Goal: Task Accomplishment & Management: Manage account settings

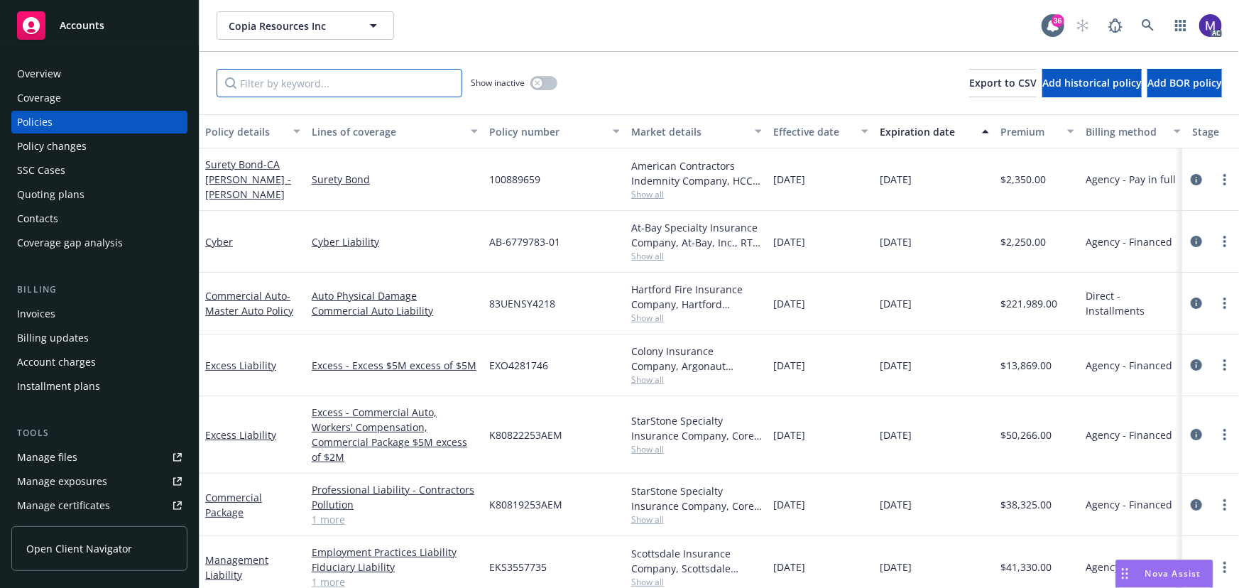
click at [327, 81] on input "Filter by keyword..." at bounding box center [340, 83] width 246 height 28
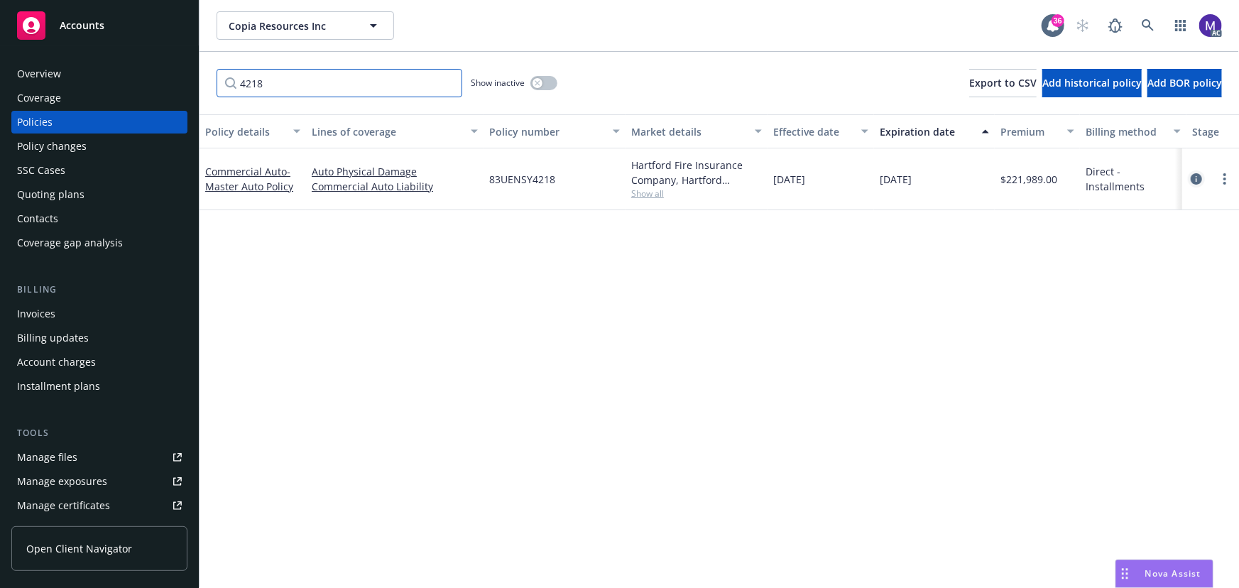
type input "4218"
click at [1194, 175] on icon "circleInformation" at bounding box center [1196, 178] width 11 height 11
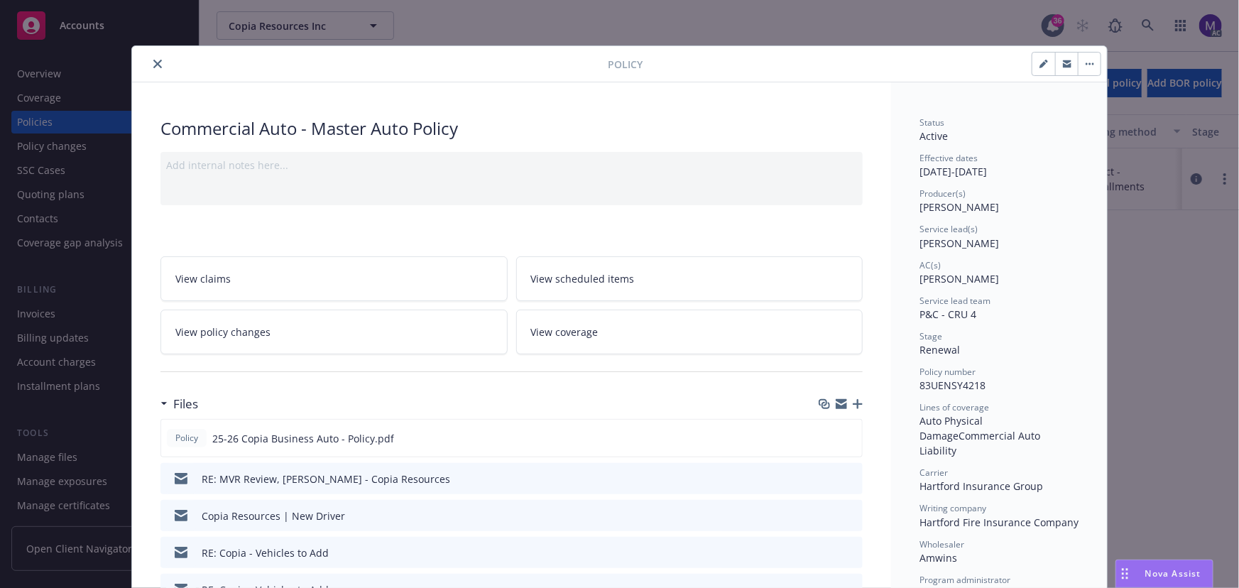
click at [309, 336] on link "View policy changes" at bounding box center [333, 332] width 347 height 45
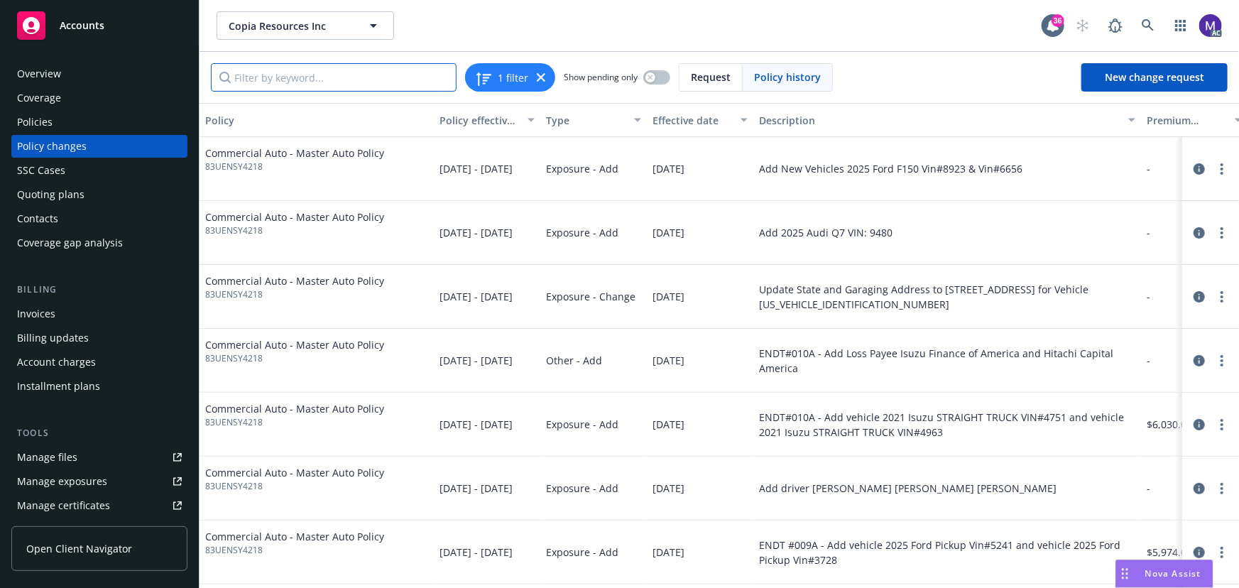
click at [265, 75] on input "Filter by keyword..." at bounding box center [334, 77] width 246 height 28
type input "9480"
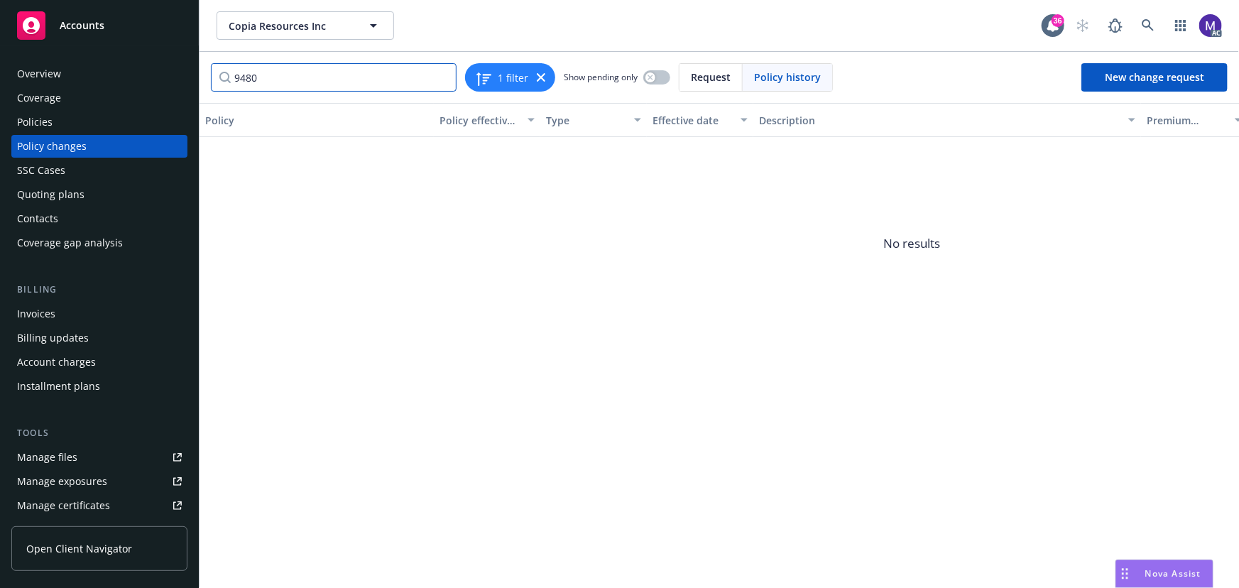
drag, startPoint x: 270, startPoint y: 80, endPoint x: 220, endPoint y: 78, distance: 49.7
click at [220, 78] on input "9480" at bounding box center [334, 77] width 246 height 28
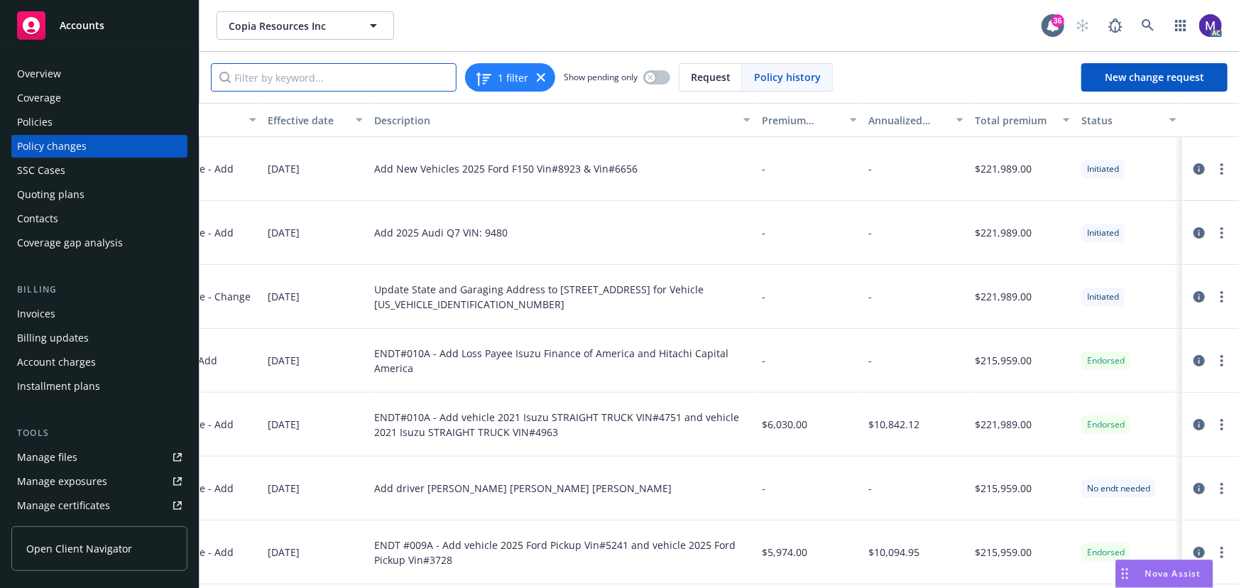
scroll to position [0, 394]
drag, startPoint x: 476, startPoint y: 234, endPoint x: 513, endPoint y: 239, distance: 37.9
click at [513, 239] on div "Add 2025 Audi Q7 VIN: 9480" at bounding box center [562, 233] width 388 height 64
click at [305, 86] on input "Filter by keyword..." at bounding box center [334, 77] width 246 height 28
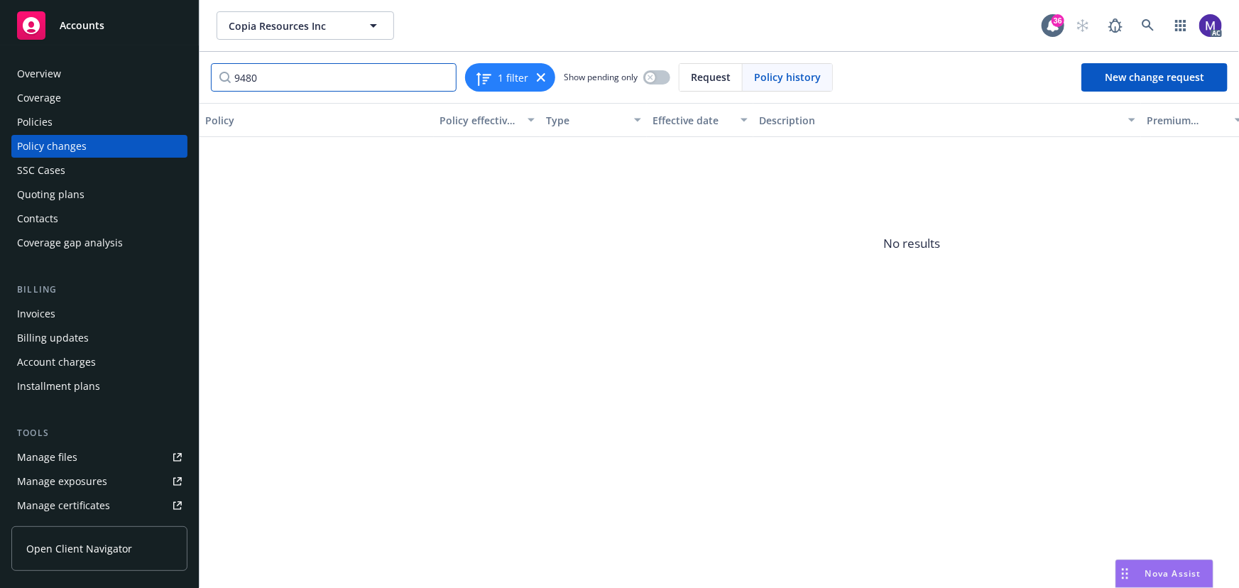
type input "9480"
click at [114, 139] on div "Policy changes" at bounding box center [99, 146] width 165 height 23
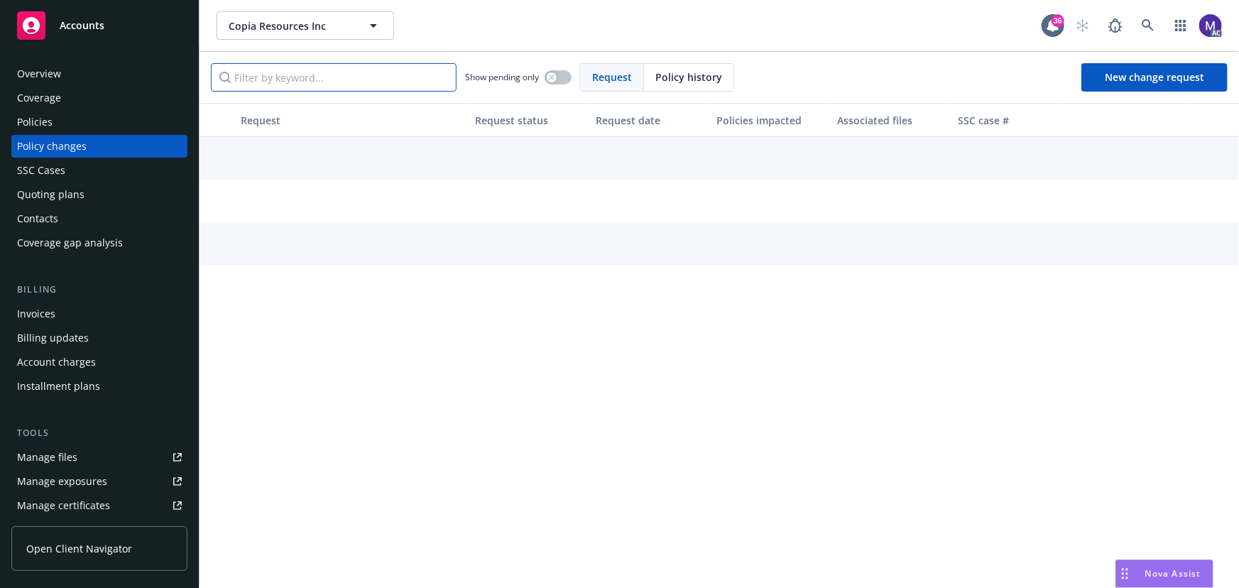
click at [268, 79] on input "Filter by keyword..." at bounding box center [334, 77] width 246 height 28
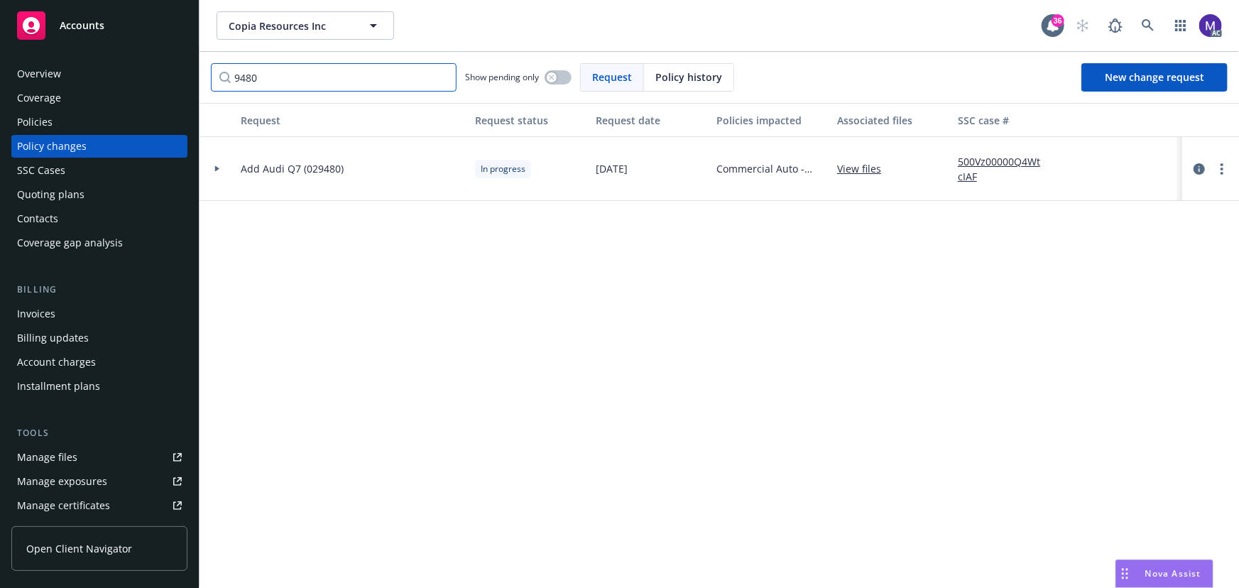
type input "9480"
click at [219, 180] on div at bounding box center [217, 169] width 35 height 64
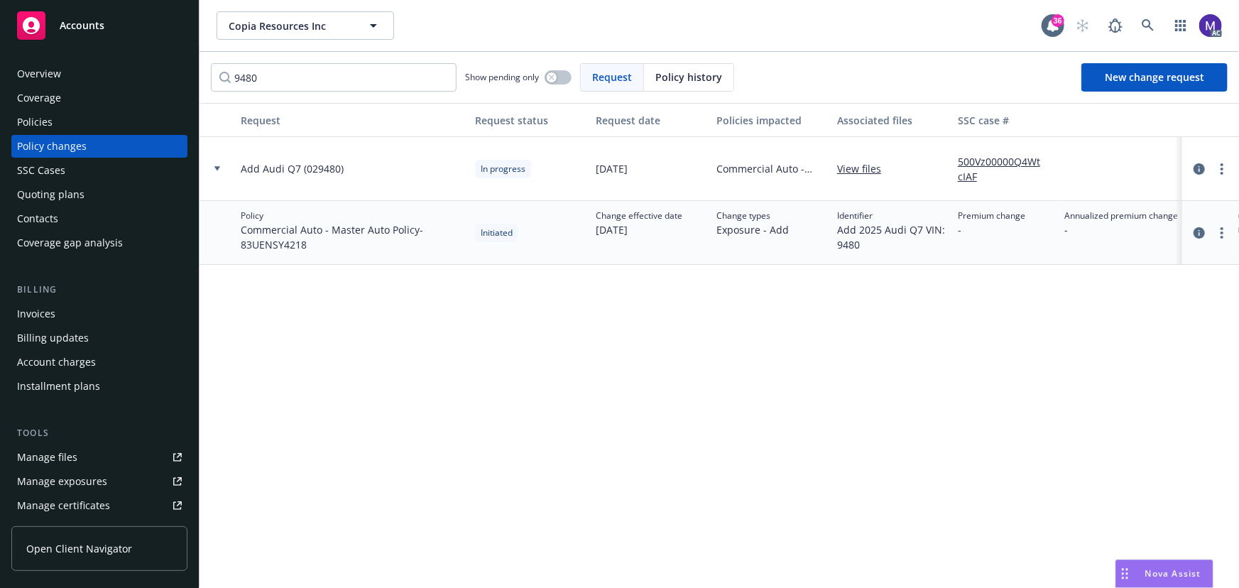
click at [993, 163] on link "500Vz00000Q4WtcIAF" at bounding box center [1005, 169] width 95 height 30
click at [1219, 165] on link "more" at bounding box center [1221, 168] width 17 height 17
click at [1222, 165] on icon "more" at bounding box center [1221, 168] width 3 height 11
click at [1080, 274] on link "Resume workflow" at bounding box center [1108, 282] width 244 height 28
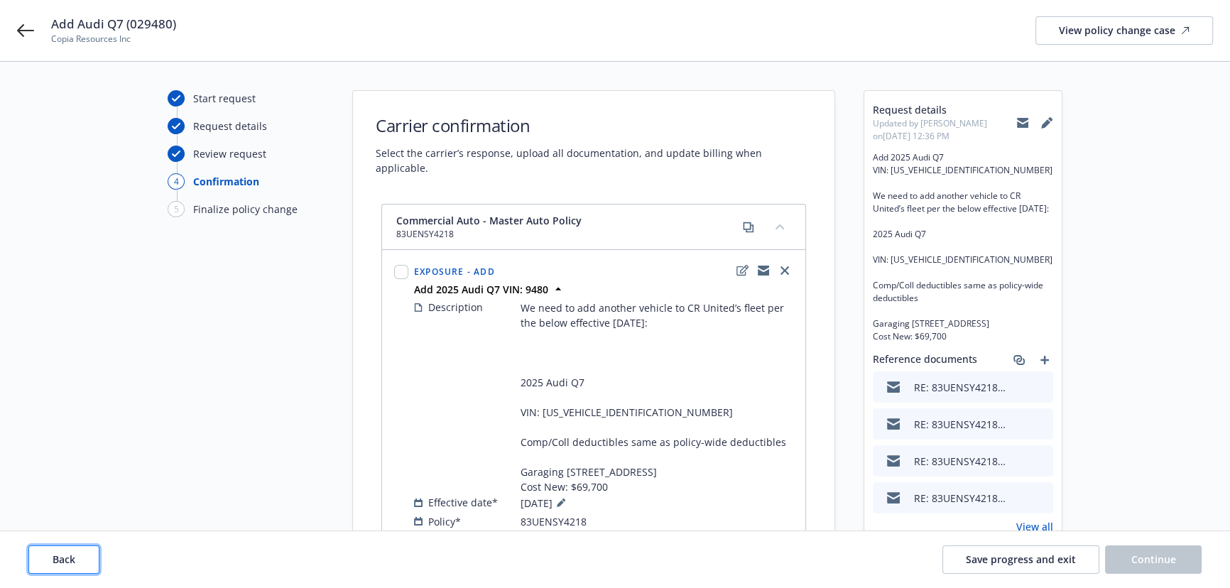
click at [74, 567] on button "Back" at bounding box center [63, 559] width 71 height 28
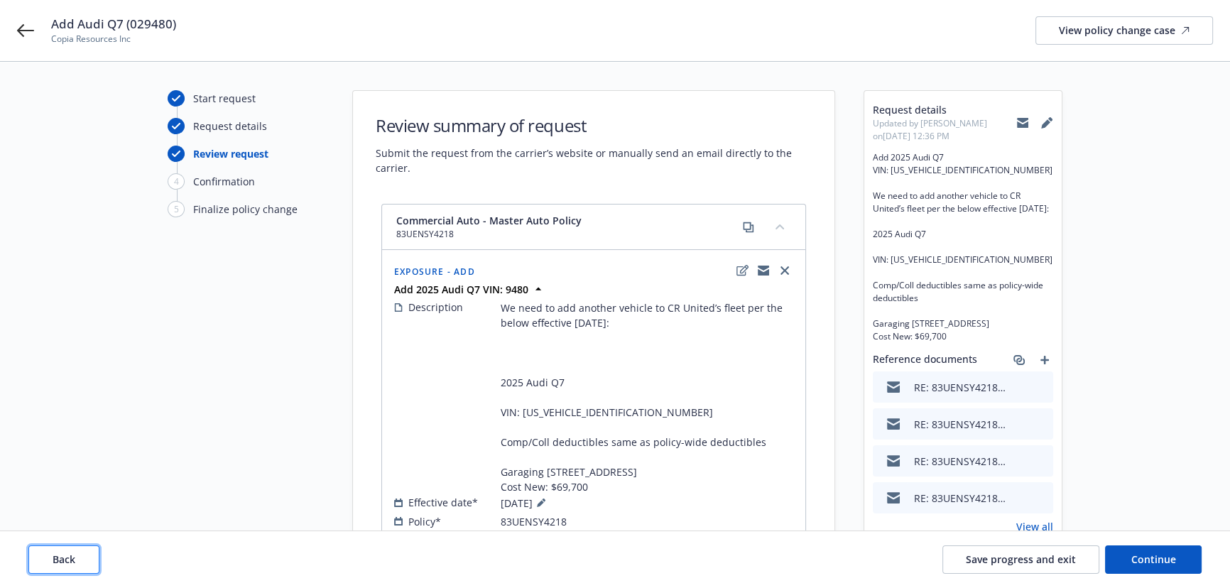
click at [74, 567] on button "Back" at bounding box center [63, 559] width 71 height 28
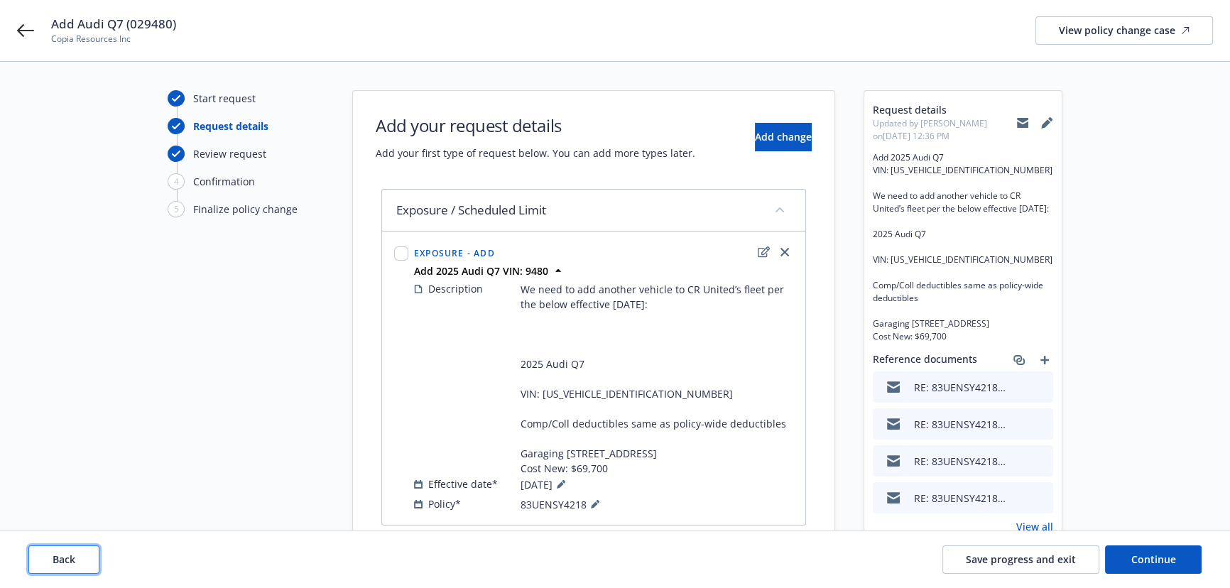
click at [74, 567] on button "Back" at bounding box center [63, 559] width 71 height 28
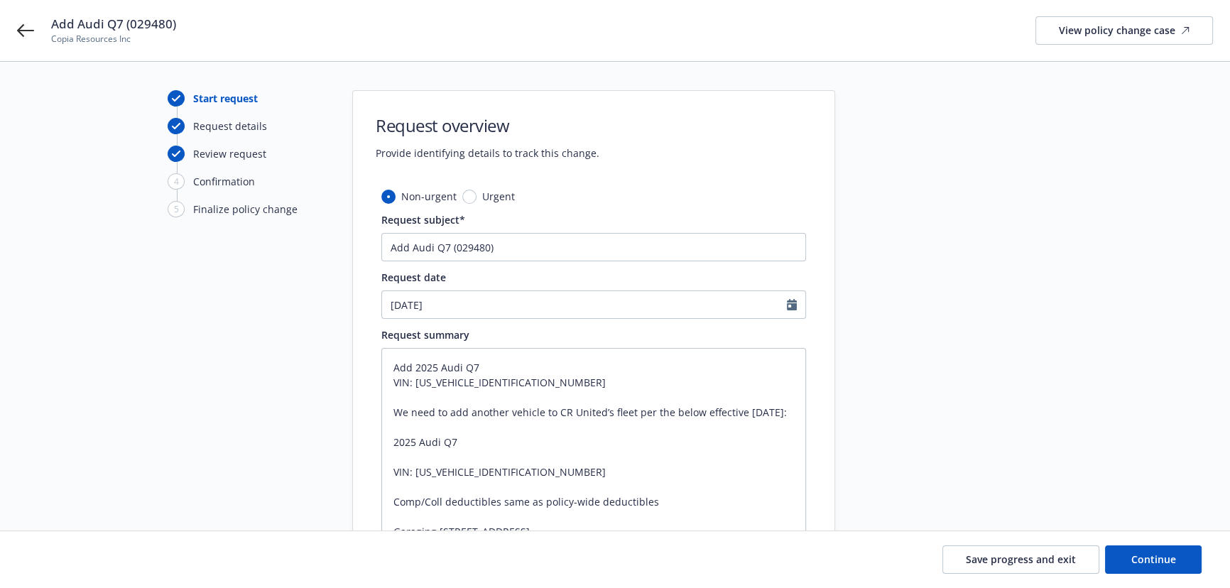
scroll to position [14, 0]
click at [1137, 562] on span "Continue" at bounding box center [1153, 558] width 45 height 13
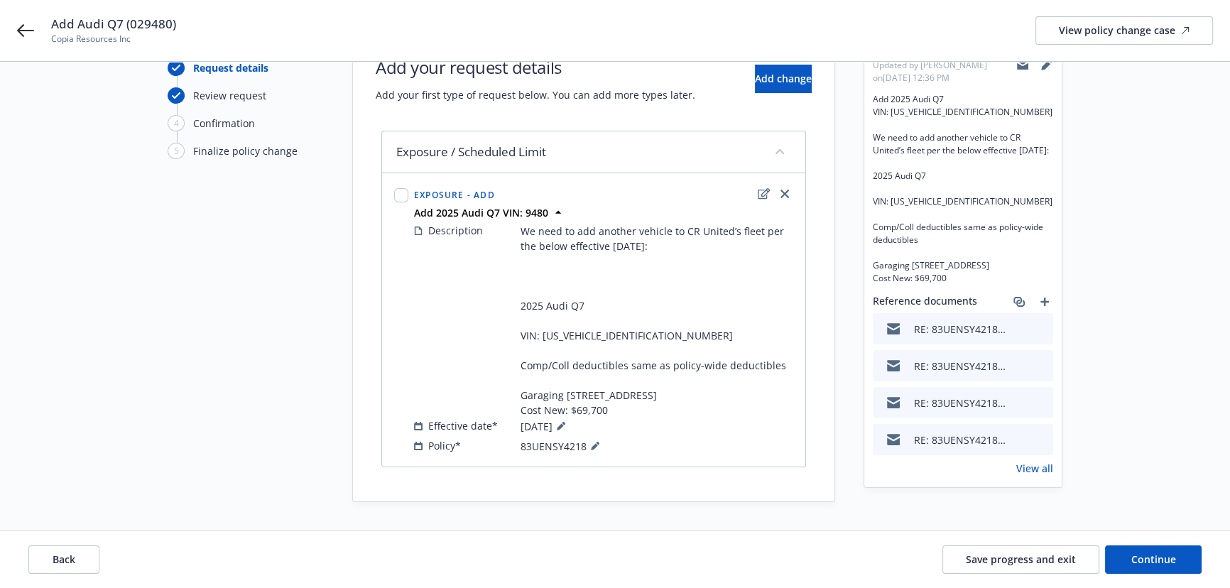
scroll to position [72, 0]
click at [762, 188] on icon "edit" at bounding box center [764, 193] width 12 height 11
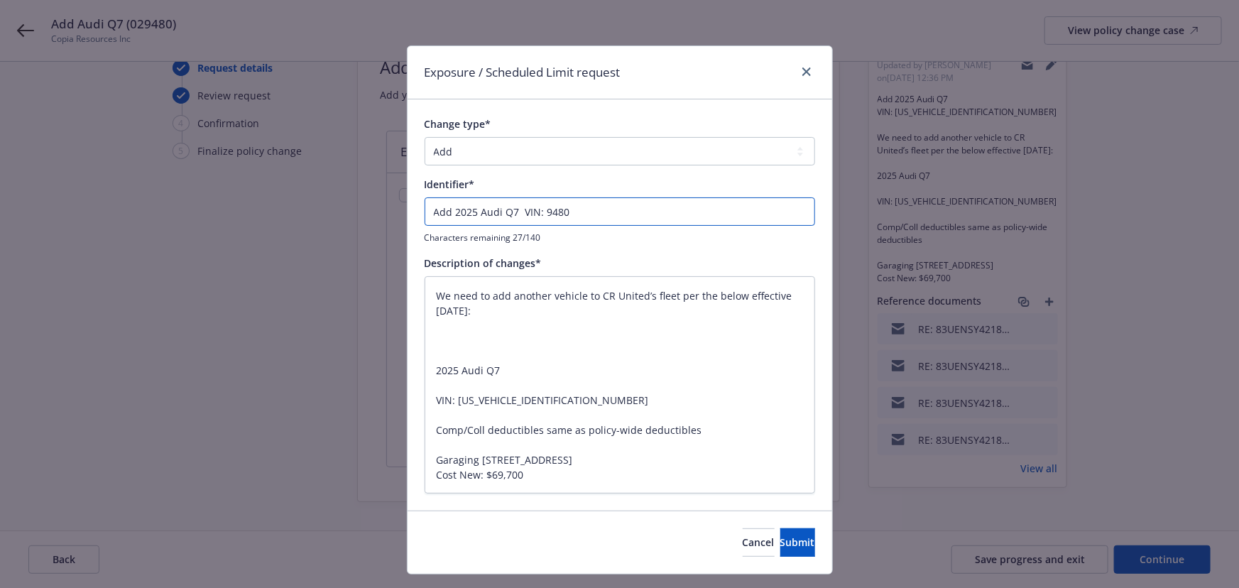
click at [430, 213] on input "Add 2025 Audi Q7 VIN: 9480" at bounding box center [620, 211] width 390 height 28
type textarea "x"
type input "EAdd 2025 Audi Q7 VIN: 9480"
type textarea "x"
type input "ENAdd 2025 Audi Q7 VIN: 9480"
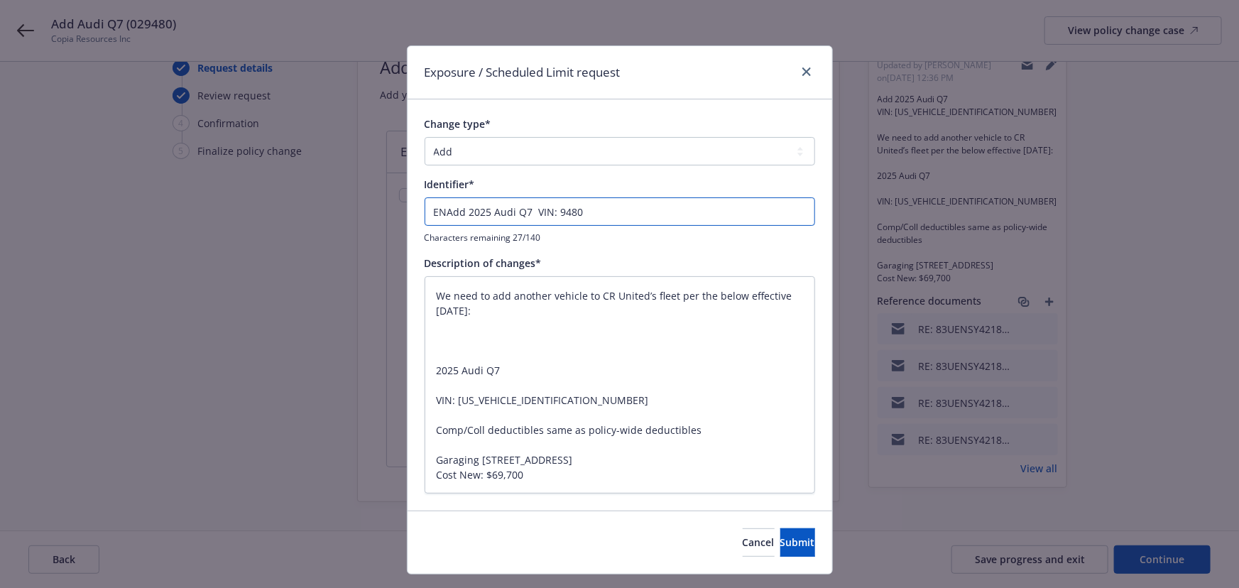
type textarea "x"
type input "ENDAdd 2025 Audi Q7 VIN: 9480"
type textarea "x"
type input "ENDTAdd 2025 Audi Q7 VIN: 9480"
type textarea "x"
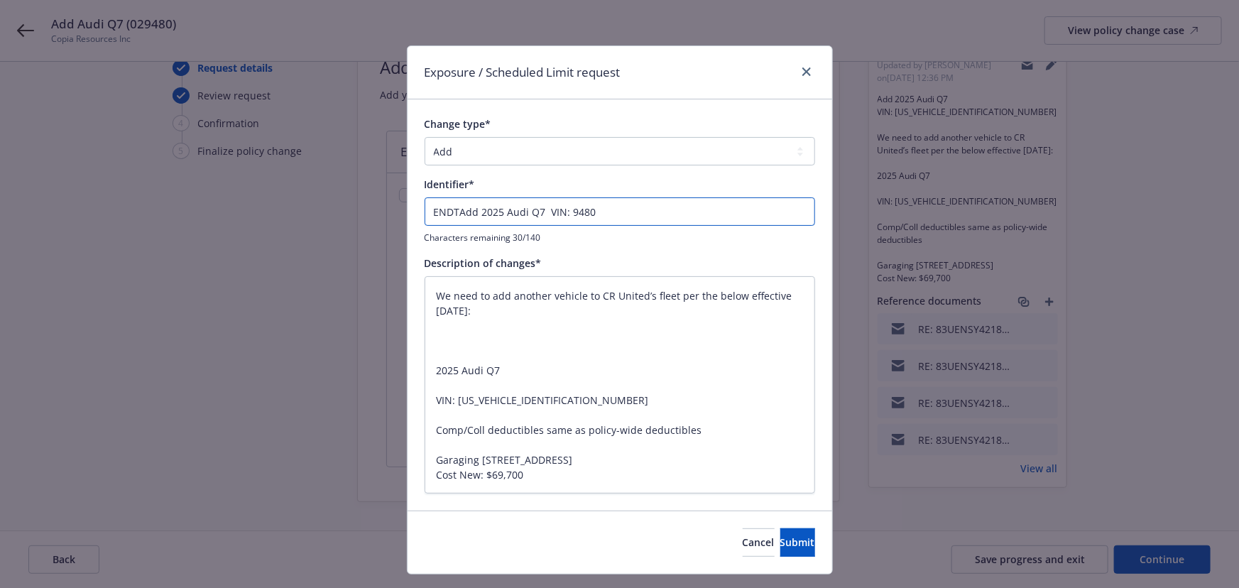
type input "ENDT Add 2025 Audi Q7 VIN: 9480"
type textarea "x"
type input "ENDT #Add 2025 Audi Q7 VIN: 9480"
type textarea "x"
type input "ENDT # Add 2025 Audi Q7 VIN: 9480"
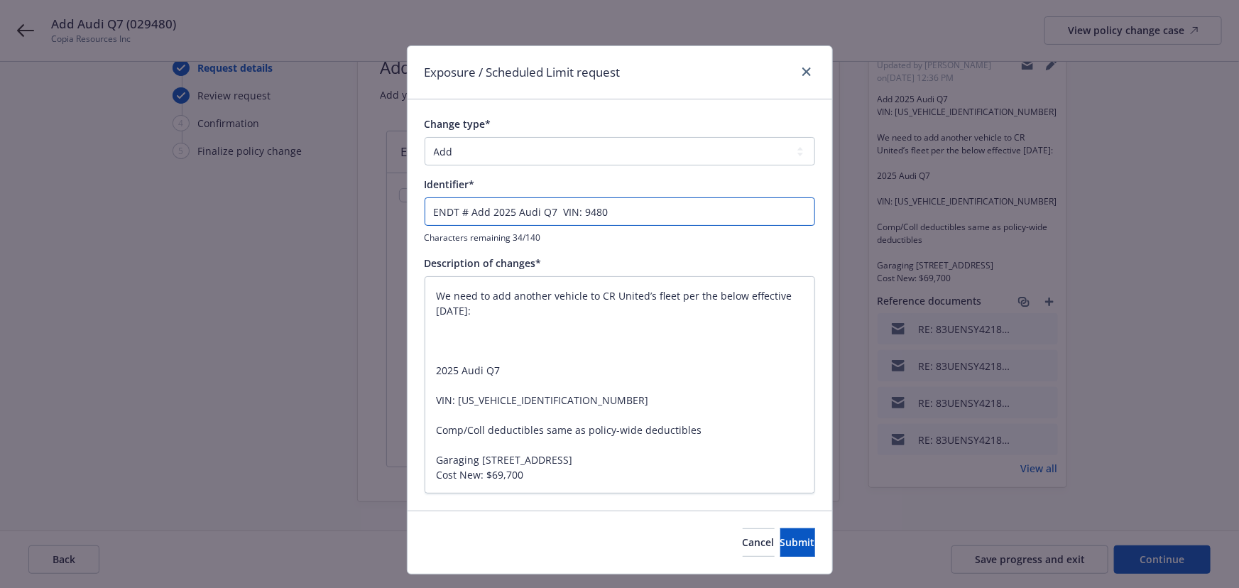
type textarea "x"
type input "ENDT # 1Add 2025 Audi Q7 VIN: 9480"
type textarea "x"
type input "ENDT # 12Add 2025 Audi Q7 VIN: 9480"
type textarea "x"
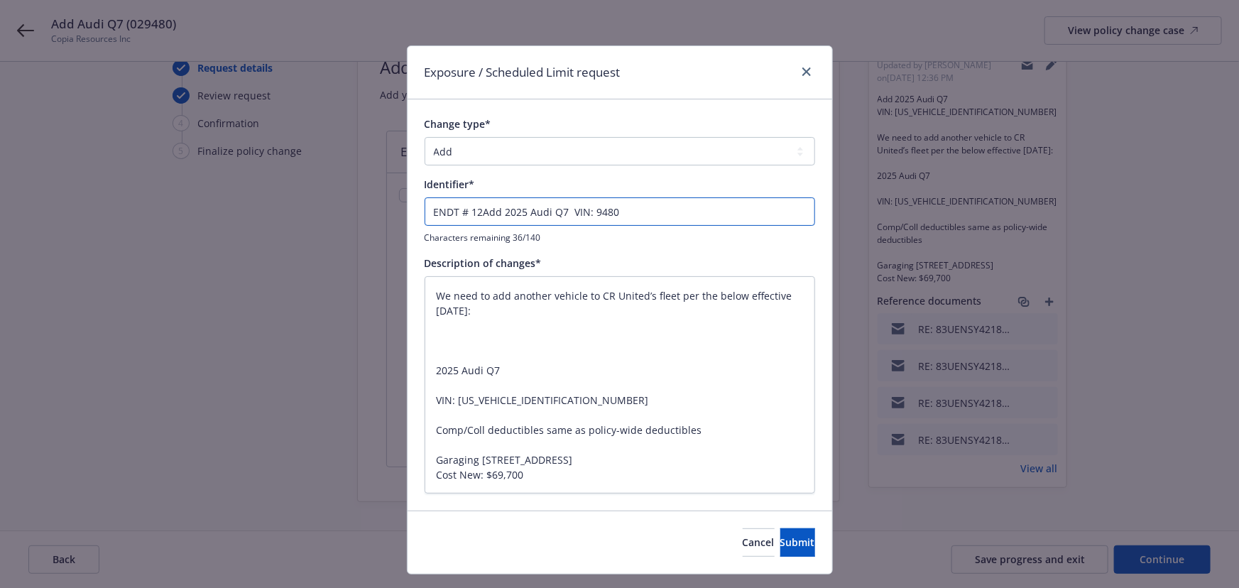
type input "ENDT # 12 Add 2025 Audi Q7 VIN: 9480"
type textarea "x"
type input "ENDT # 12Add 2025 Audi Q7 VIN: 9480"
type textarea "x"
type input "ENDT # 12AAdd 2025 Audi Q7 VIN: 9480"
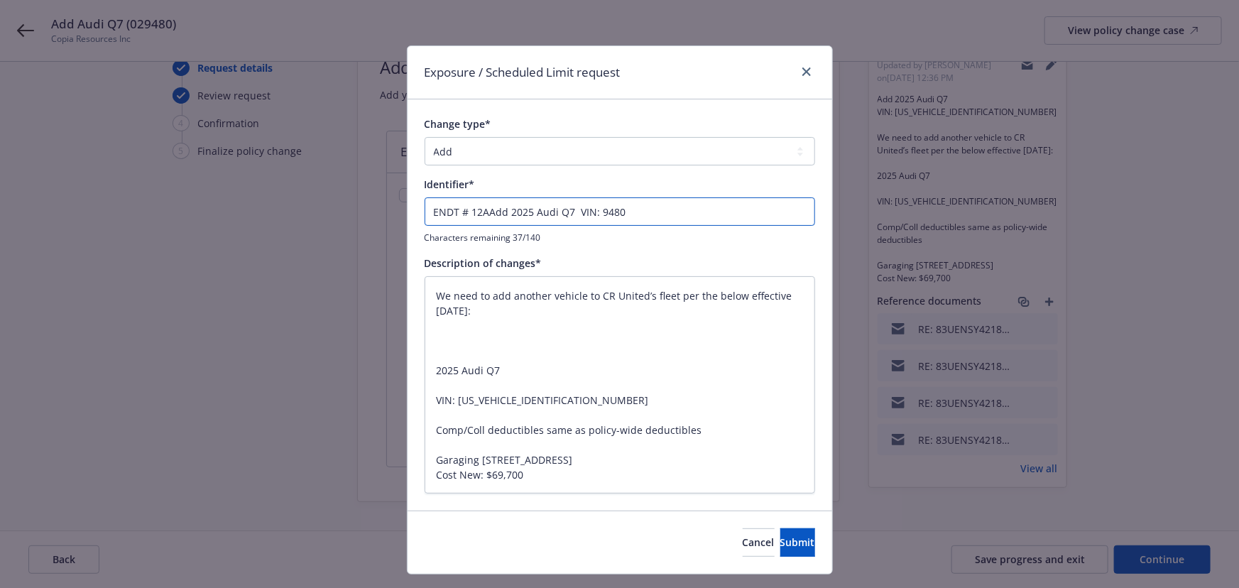
type textarea "x"
type input "ENDT # 12A Add 2025 Audi Q7 VIN: 9480"
type textarea "x"
type input "ENDT # 12A -Add 2025 Audi Q7 VIN: 9480"
type textarea "x"
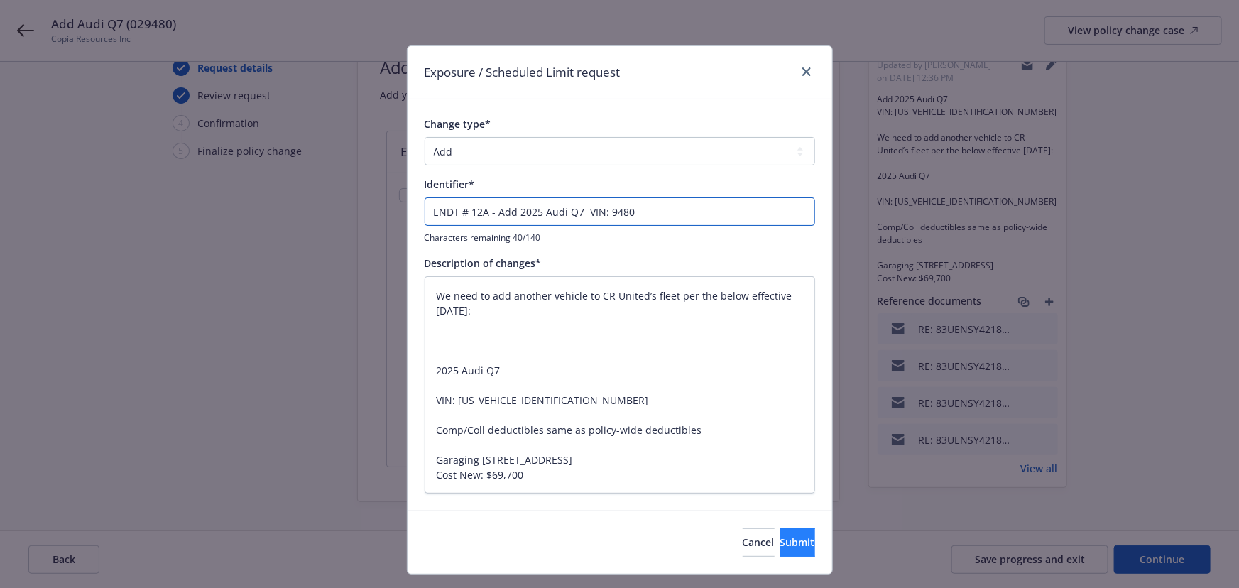
type input "ENDT # 12A - Add 2025 Audi Q7 VIN: 9480"
click at [780, 529] on button "Submit" at bounding box center [797, 542] width 35 height 28
type textarea "x"
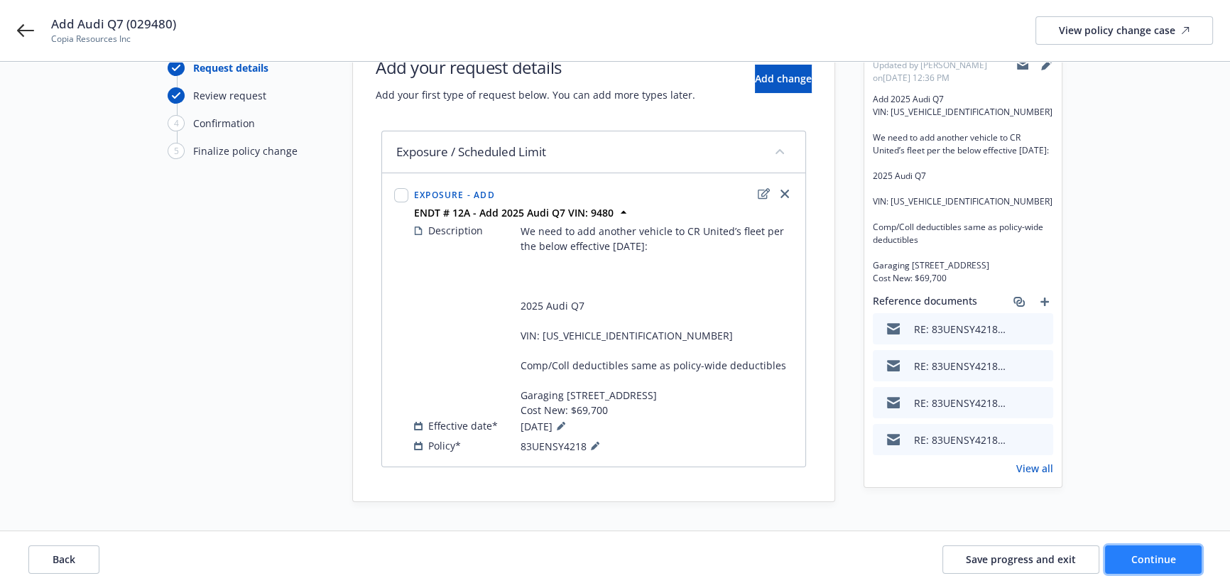
click at [1133, 561] on span "Continue" at bounding box center [1153, 558] width 45 height 13
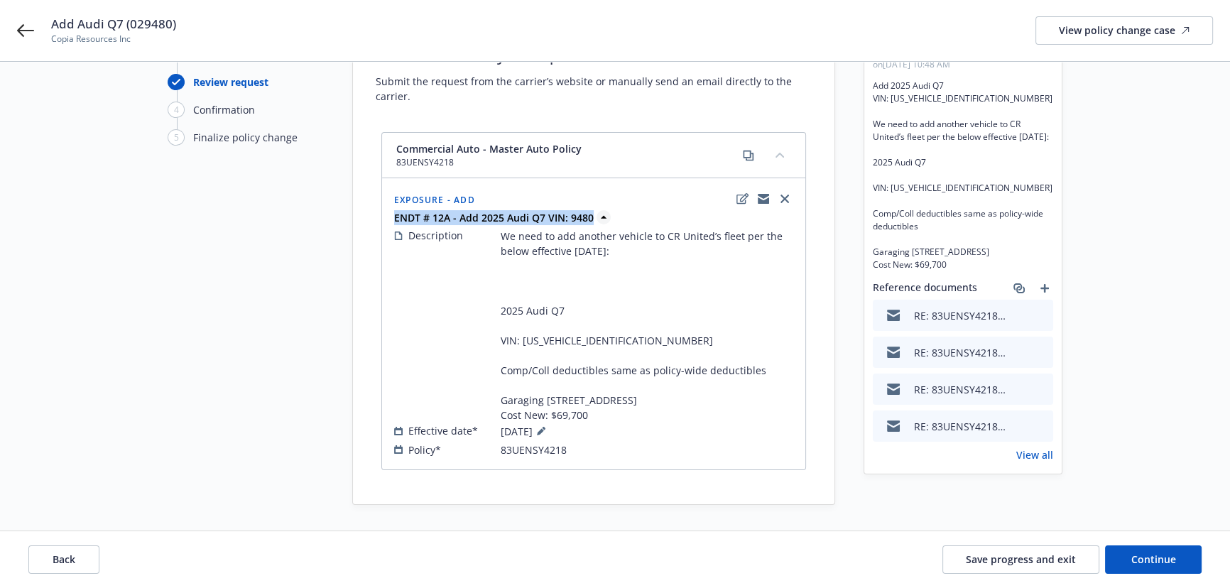
drag, startPoint x: 590, startPoint y: 218, endPoint x: 394, endPoint y: 219, distance: 196.0
click at [394, 219] on div "ENDT # 12A - Add 2025 Audi Q7 VIN: 9480" at bounding box center [593, 217] width 405 height 15
copy strong "ENDT # 12A - Add 2025 Audi Q7 VIN: 9480"
click at [1143, 559] on span "Continue" at bounding box center [1153, 558] width 45 height 13
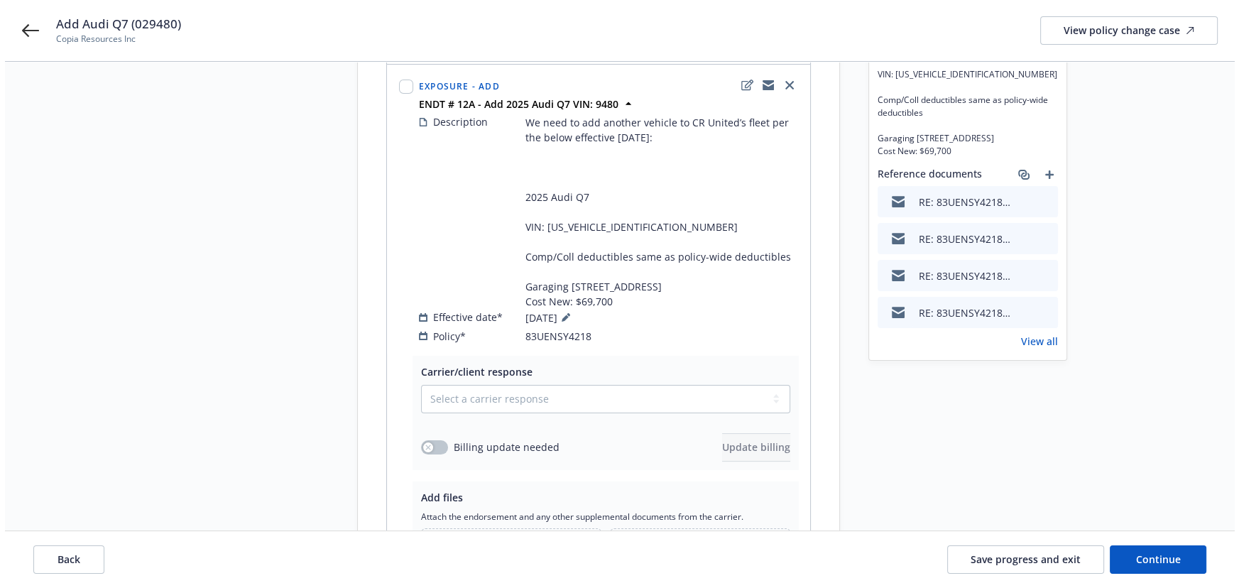
scroll to position [346, 0]
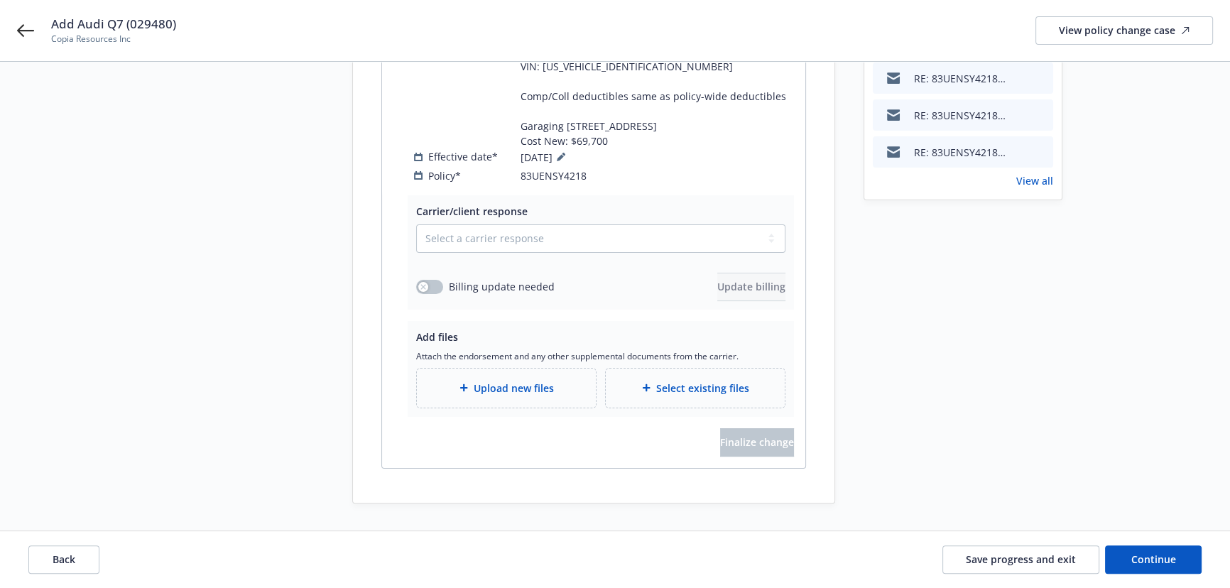
drag, startPoint x: 484, startPoint y: 218, endPoint x: 476, endPoint y: 237, distance: 21.0
click at [484, 218] on div "Carrier/client response Select a carrier response Accepted Accepted with revisi…" at bounding box center [600, 252] width 369 height 97
click at [475, 248] on select "Select a carrier response Accepted Accepted with revision No endorsement needed…" at bounding box center [600, 238] width 369 height 28
select select "ACCEPTED"
click at [416, 224] on select "Select a carrier response Accepted Accepted with revision No endorsement needed…" at bounding box center [600, 238] width 369 height 28
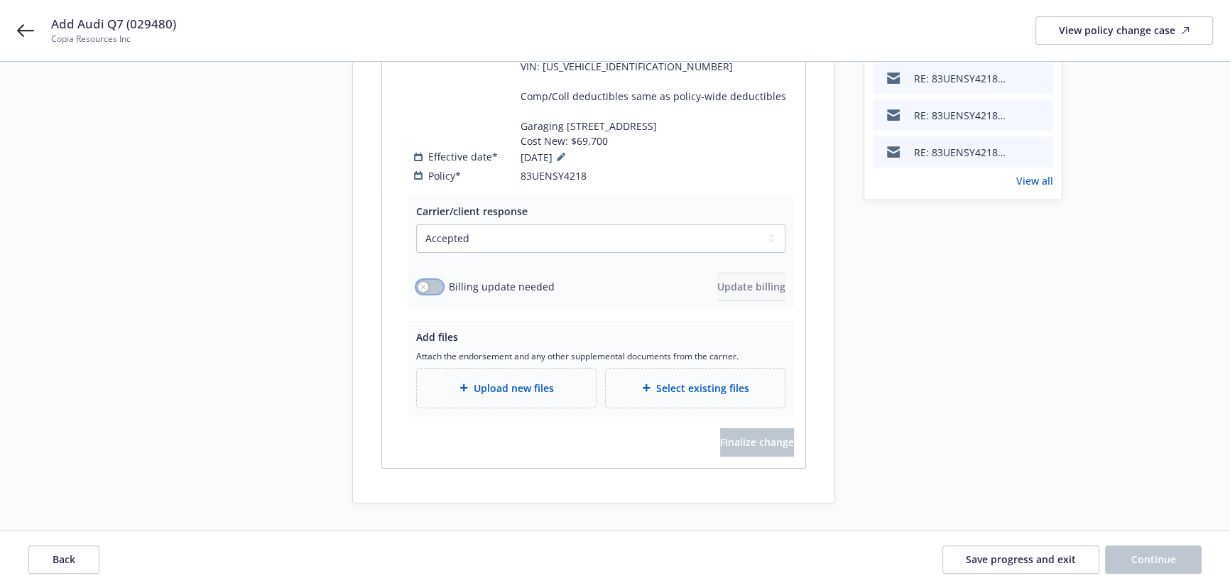
drag, startPoint x: 435, startPoint y: 285, endPoint x: 472, endPoint y: 291, distance: 37.4
click at [442, 285] on button "button" at bounding box center [429, 287] width 27 height 14
click at [740, 288] on span "Update billing" at bounding box center [751, 286] width 68 height 13
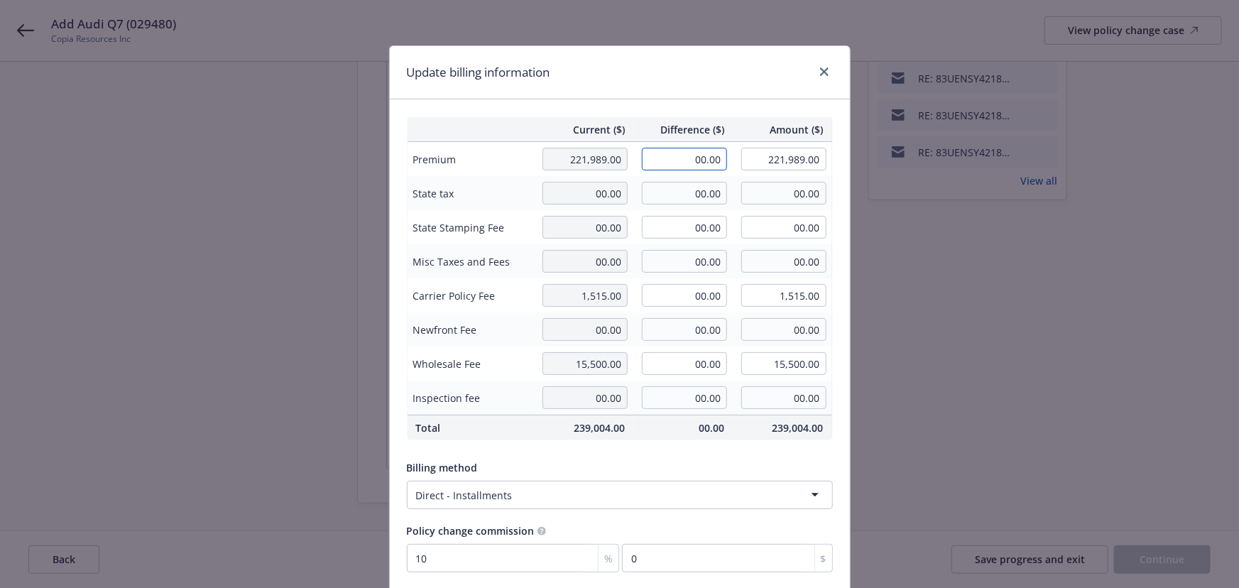
drag, startPoint x: 681, startPoint y: 155, endPoint x: 726, endPoint y: 160, distance: 44.9
click at [726, 160] on td "00.00" at bounding box center [682, 159] width 99 height 35
type input "1,626.00"
type input "223,615.00"
type input "162.6"
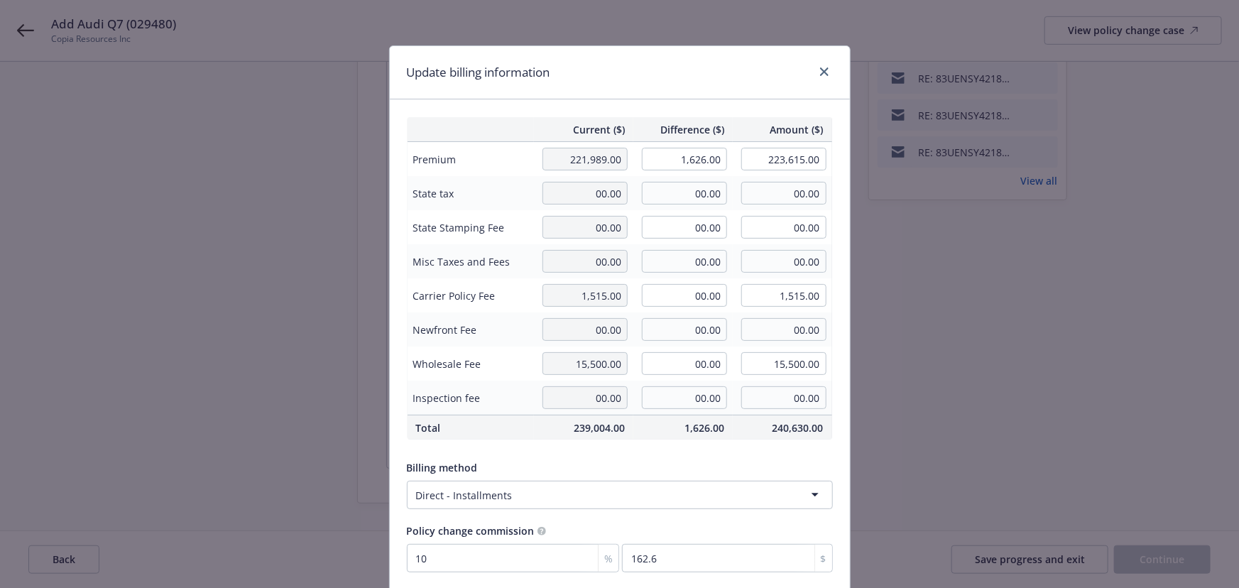
click at [590, 67] on div "Update billing information" at bounding box center [620, 72] width 460 height 53
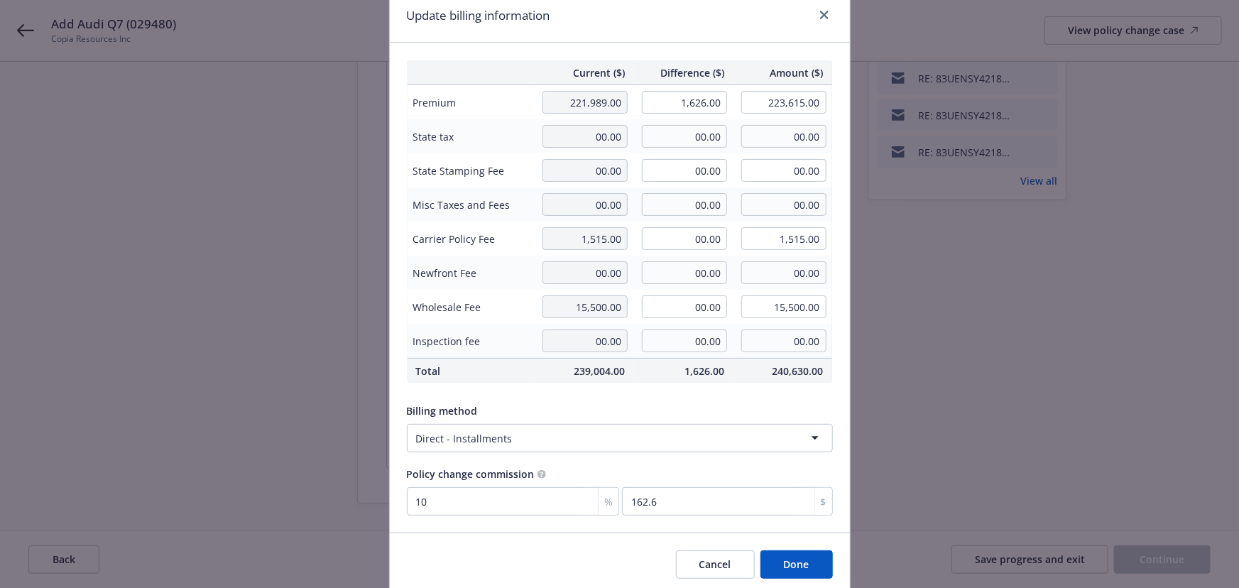
scroll to position [110, 0]
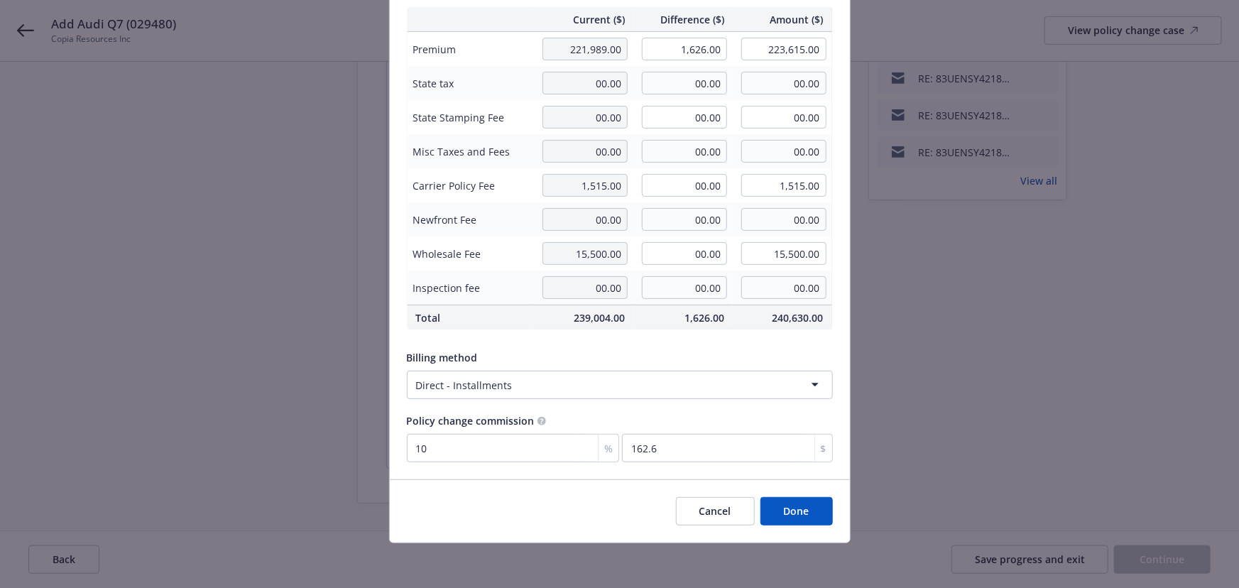
click at [776, 502] on button "Done" at bounding box center [796, 511] width 72 height 28
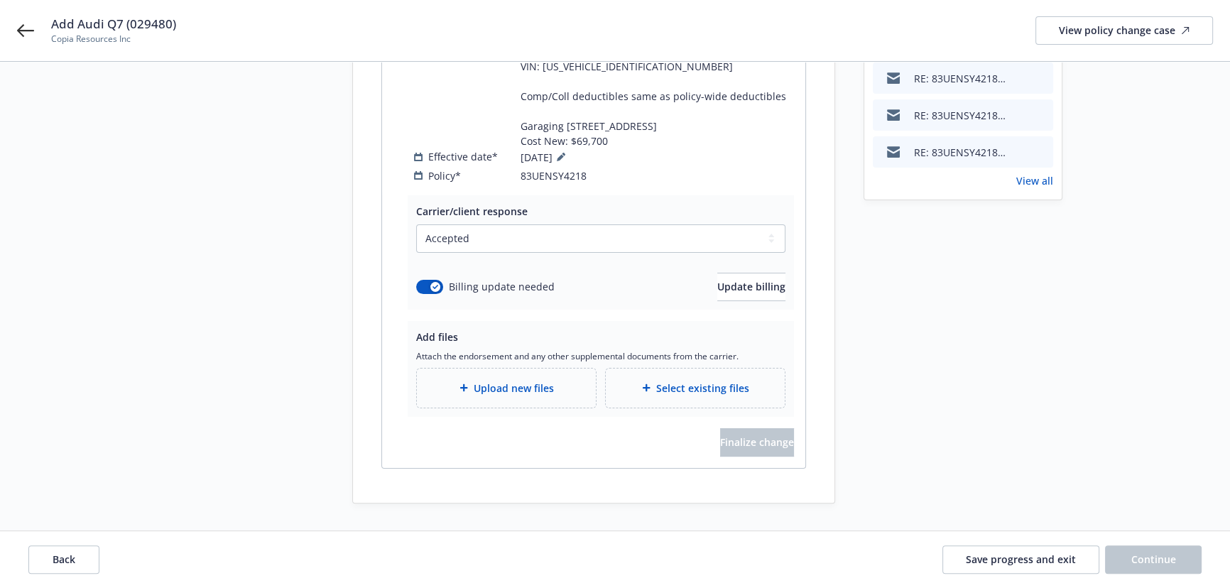
click at [523, 405] on div "Upload new files" at bounding box center [506, 387] width 179 height 39
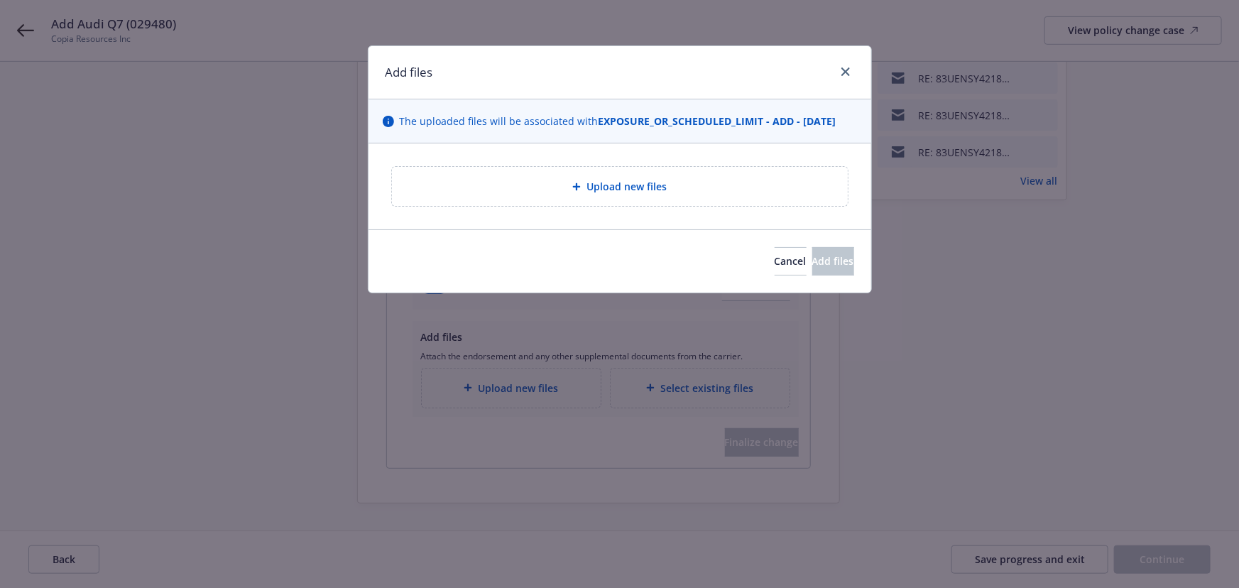
click at [569, 186] on div "Upload new files" at bounding box center [619, 186] width 433 height 16
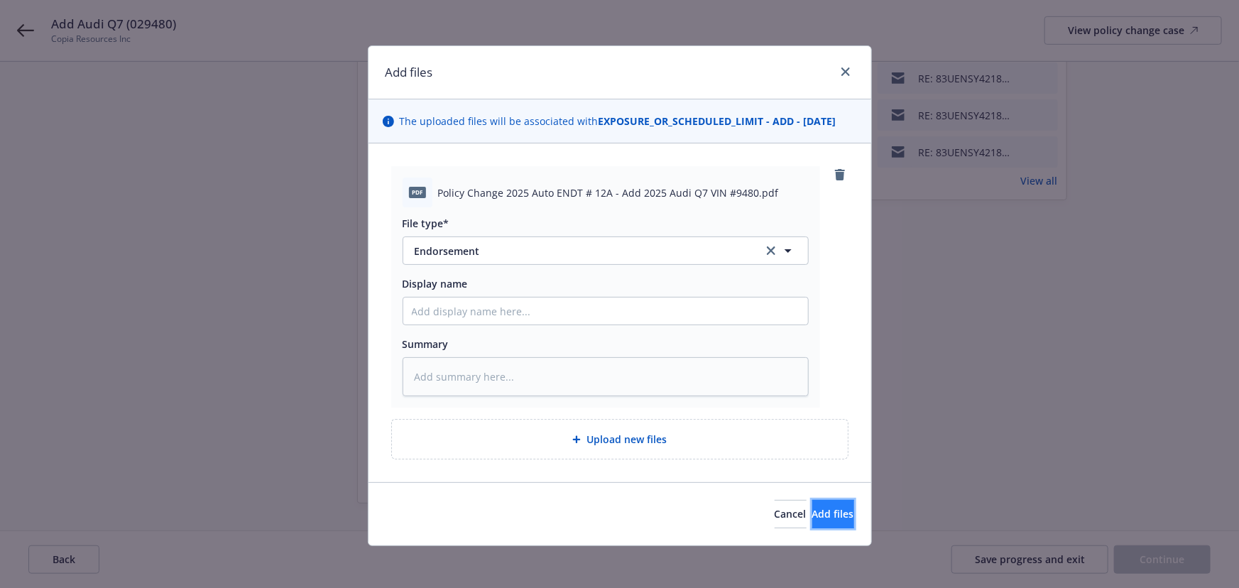
click at [812, 506] on button "Add files" at bounding box center [833, 514] width 42 height 28
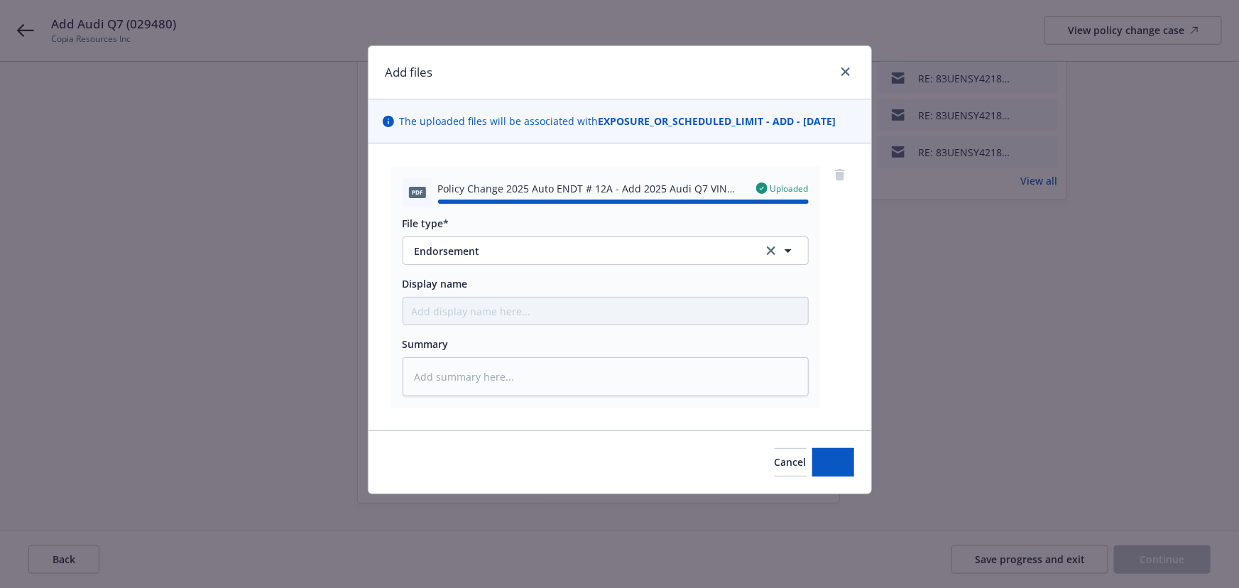
type textarea "x"
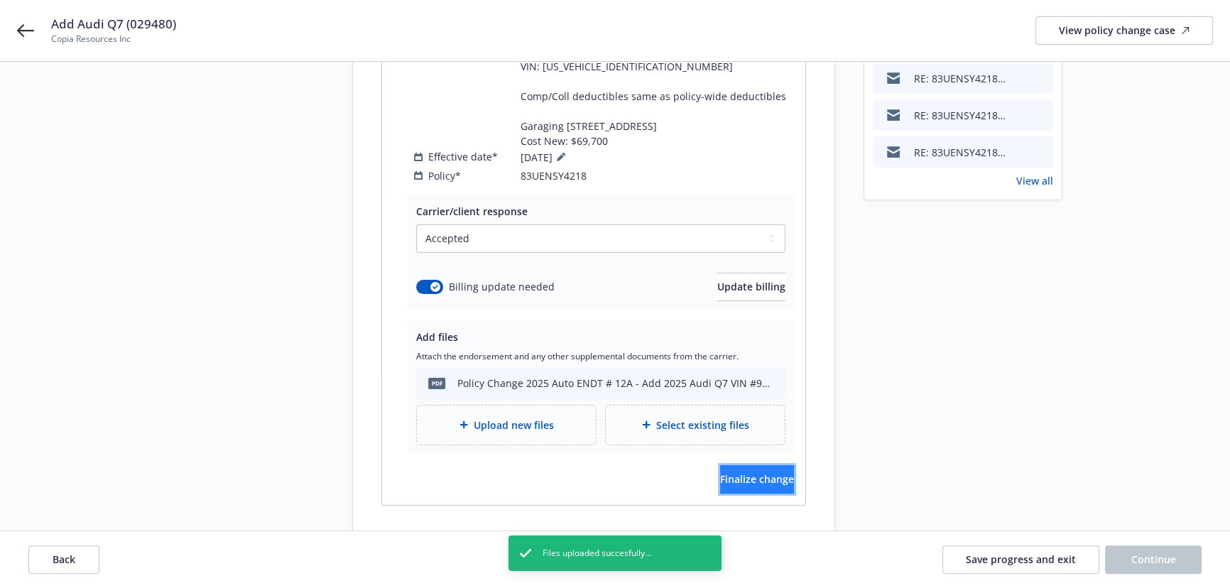
click at [767, 480] on span "Finalize change" at bounding box center [757, 478] width 74 height 13
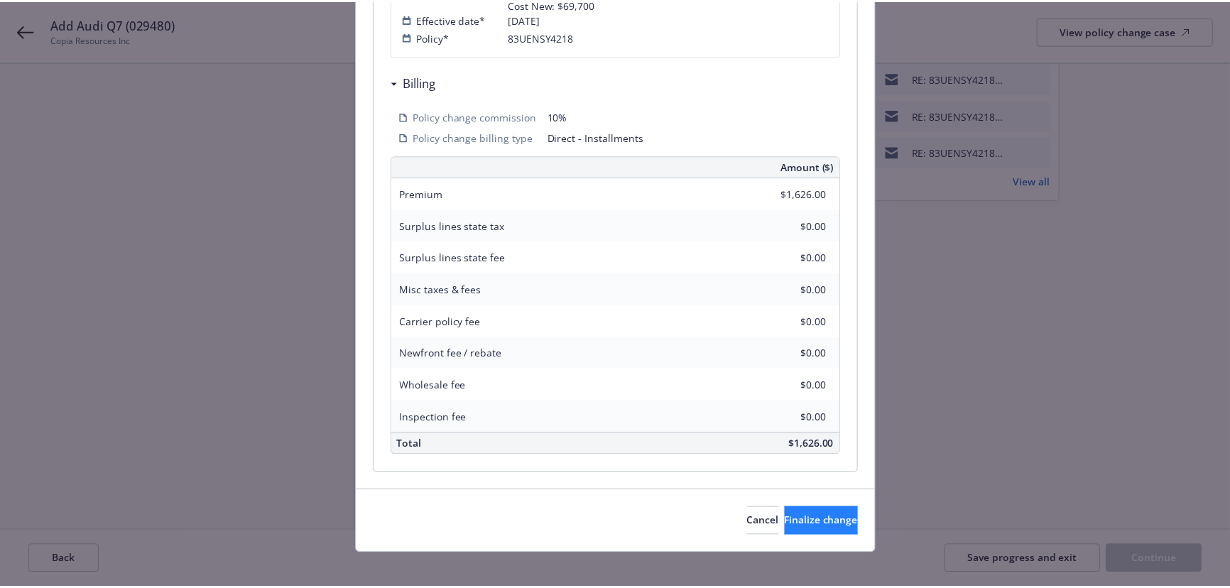
scroll to position [550, 0]
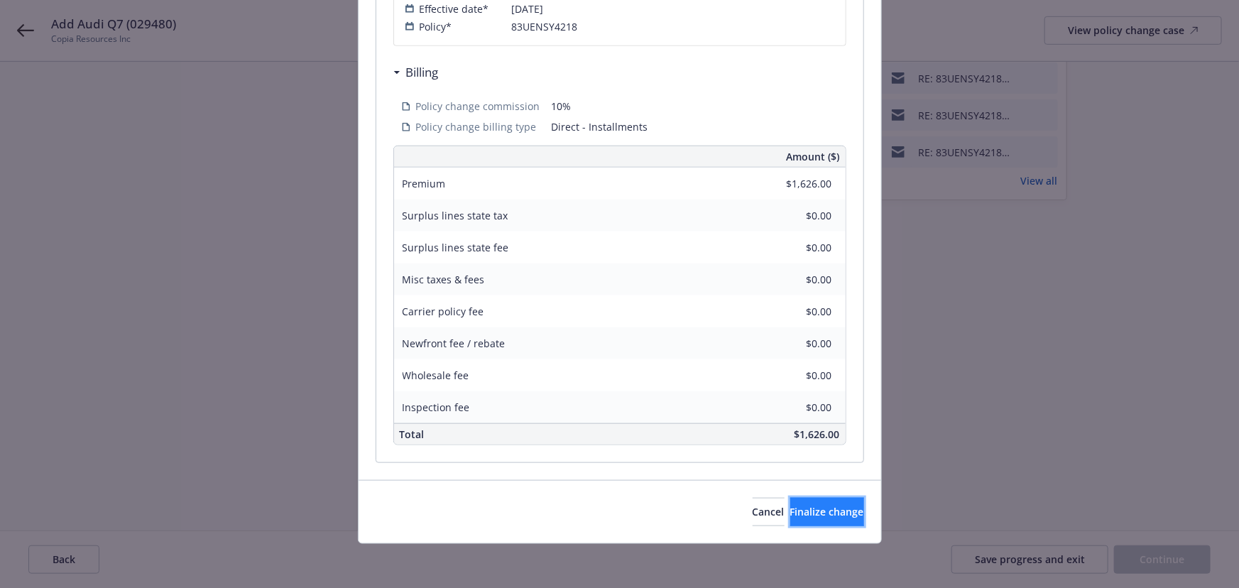
click at [792, 501] on button "Finalize change" at bounding box center [827, 512] width 74 height 28
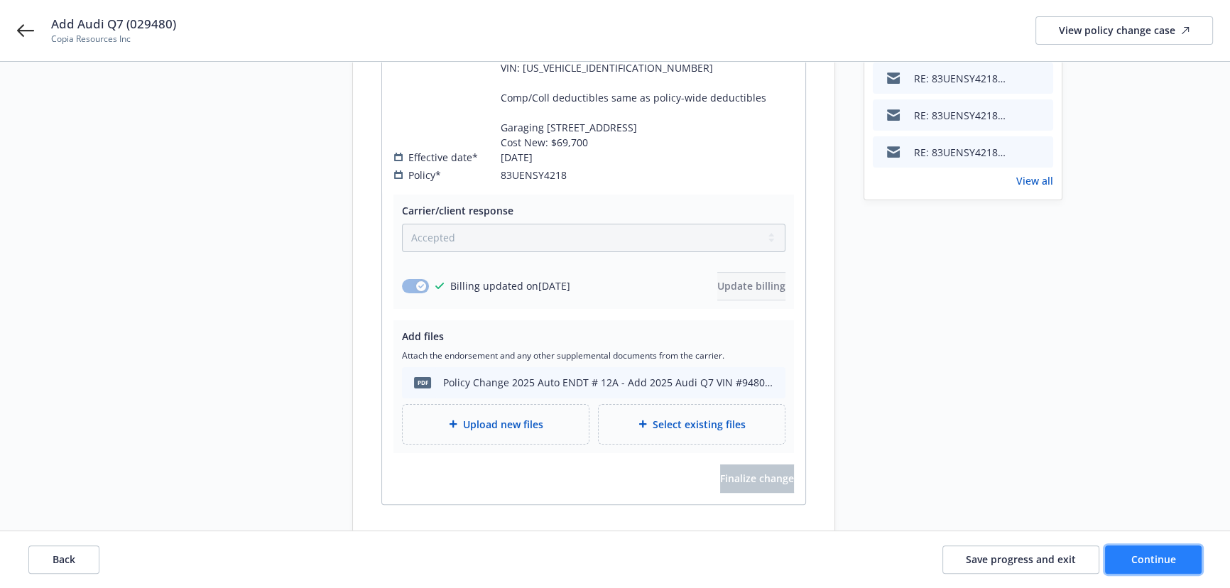
click at [1153, 561] on span "Continue" at bounding box center [1153, 558] width 45 height 13
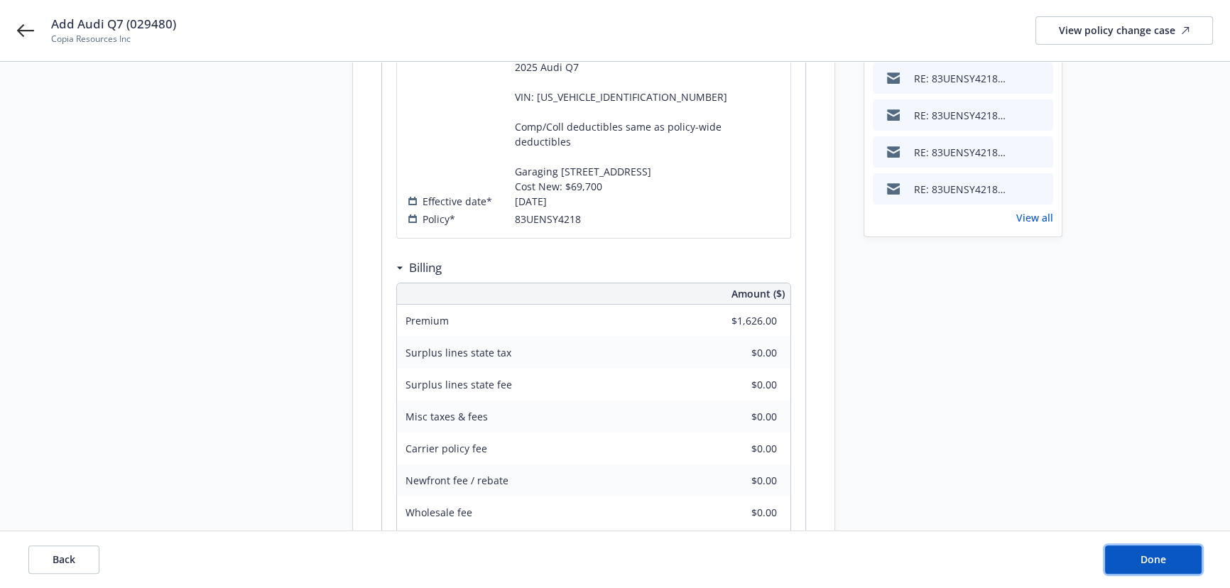
click at [1144, 554] on span "Done" at bounding box center [1153, 558] width 26 height 13
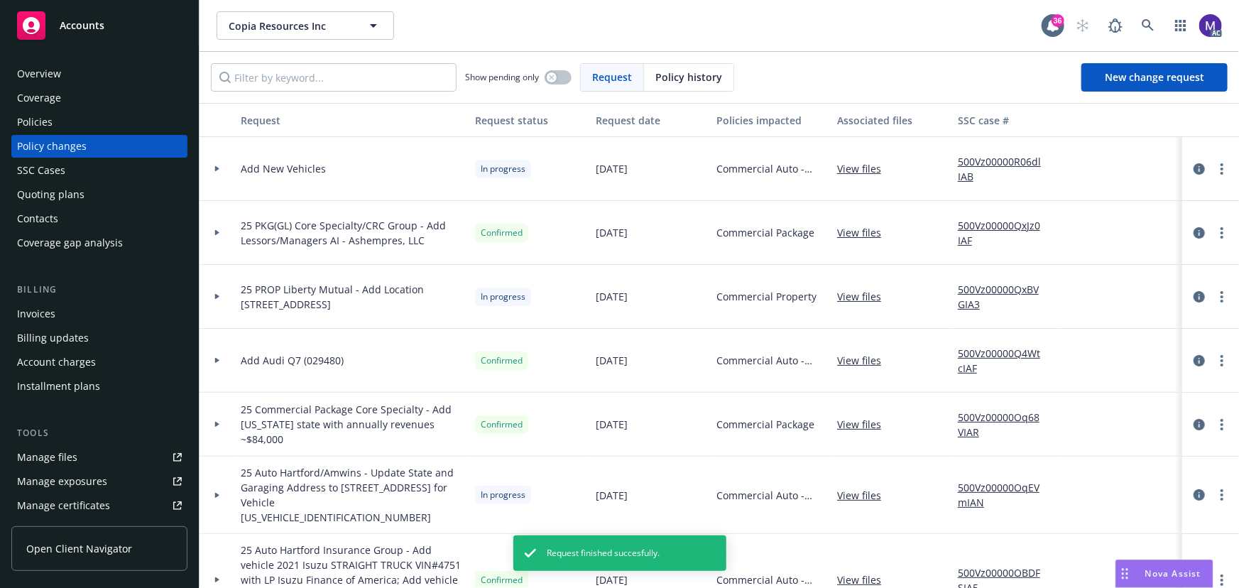
click at [227, 365] on div at bounding box center [217, 361] width 35 height 64
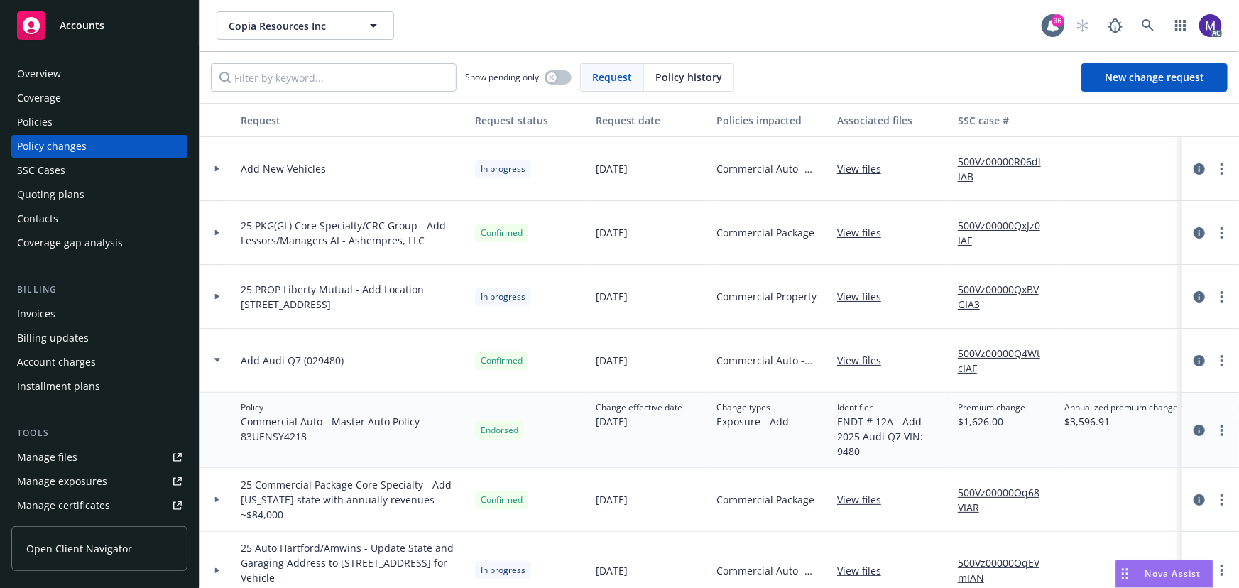
click at [227, 365] on div at bounding box center [217, 361] width 35 height 64
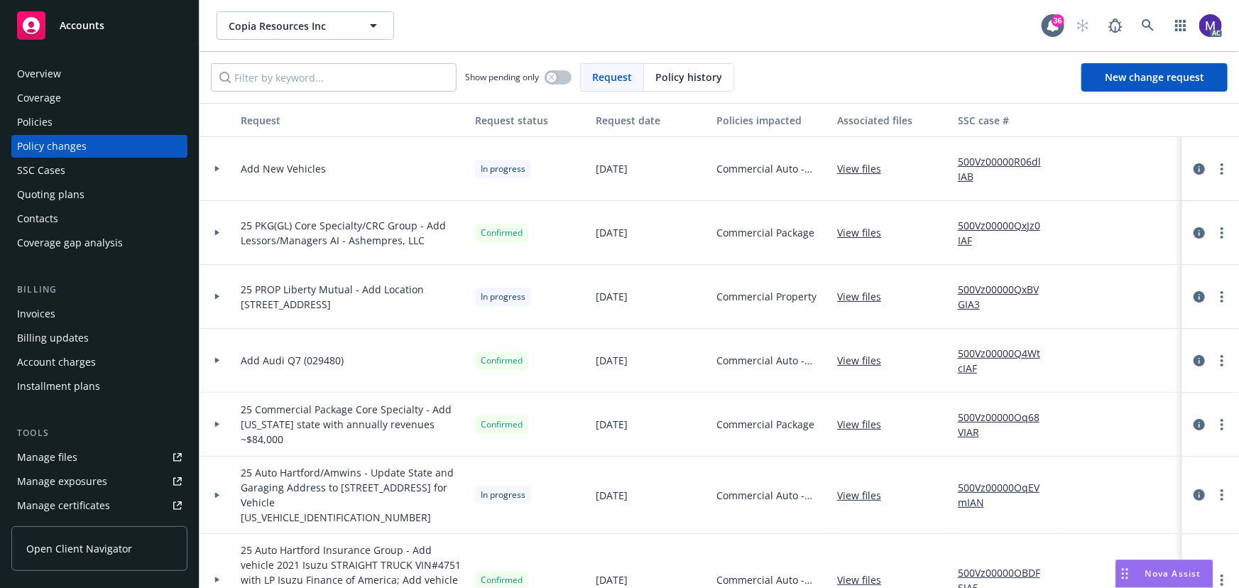
click at [49, 73] on div "Overview" at bounding box center [39, 73] width 44 height 23
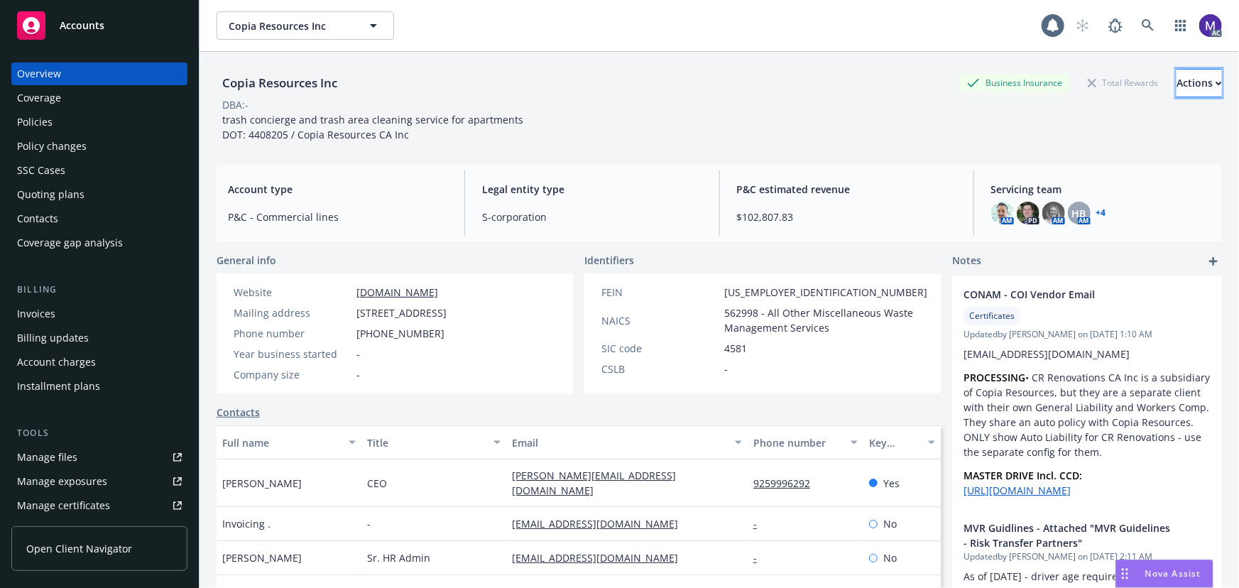
click at [1179, 86] on div "Actions" at bounding box center [1198, 83] width 45 height 27
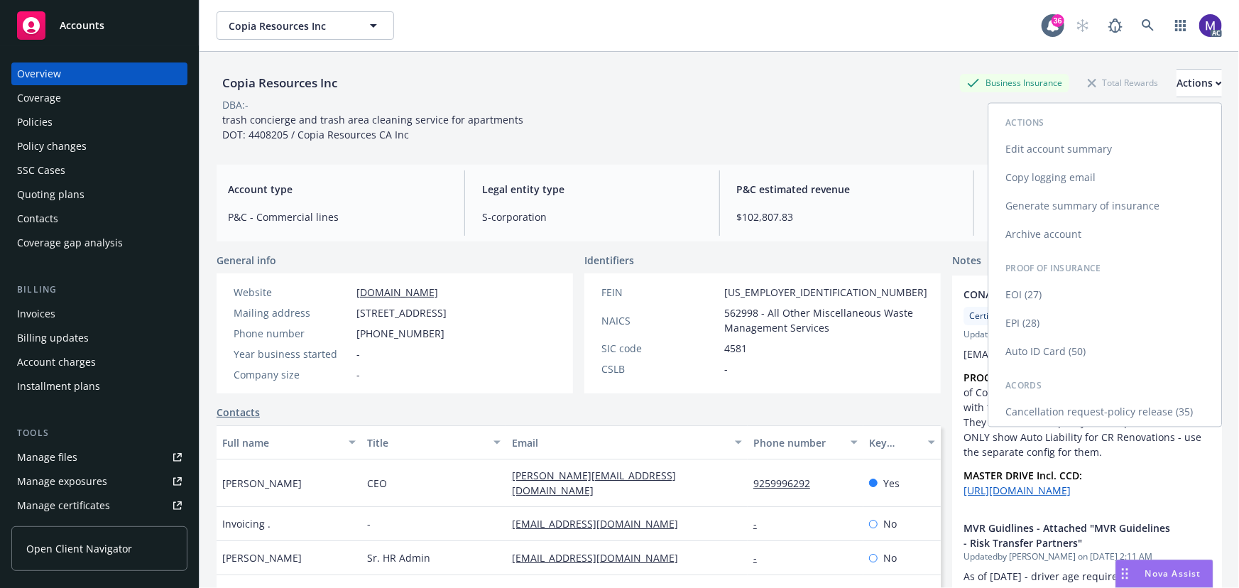
click at [1055, 347] on link "Auto ID Card (50)" at bounding box center [1104, 352] width 233 height 28
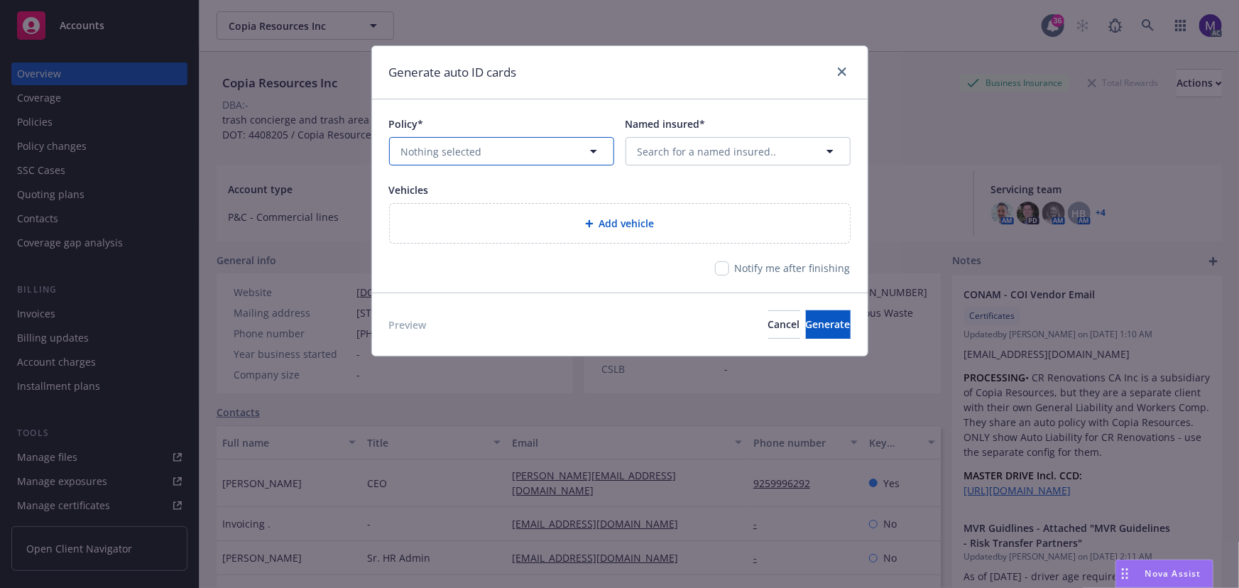
click at [537, 162] on button "Nothing selected" at bounding box center [501, 151] width 225 height 28
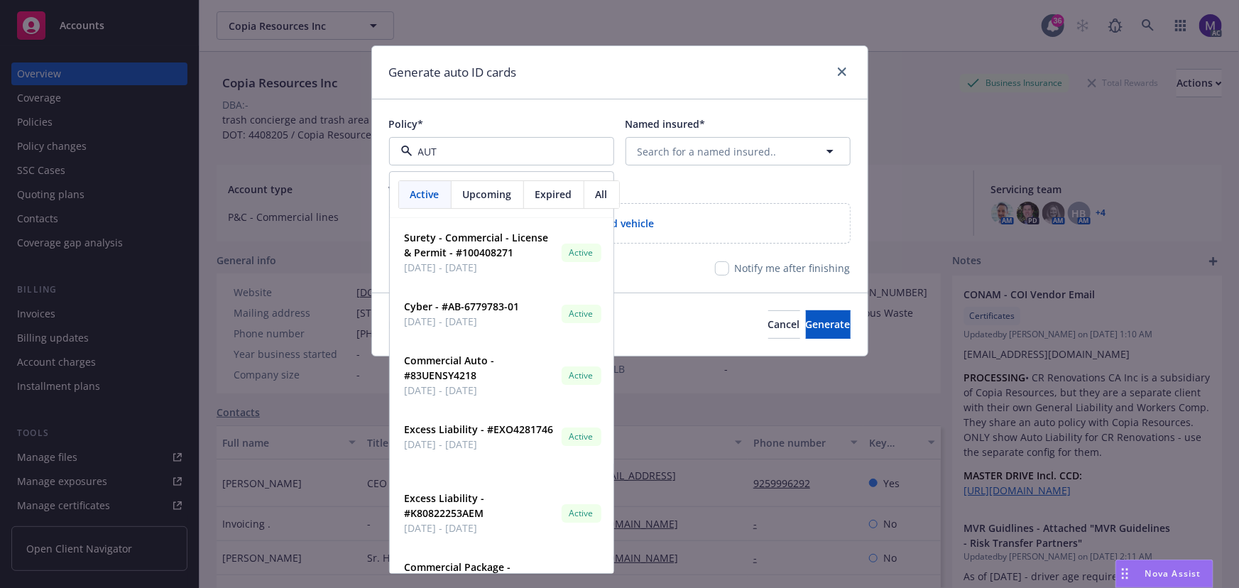
type input "AUTO"
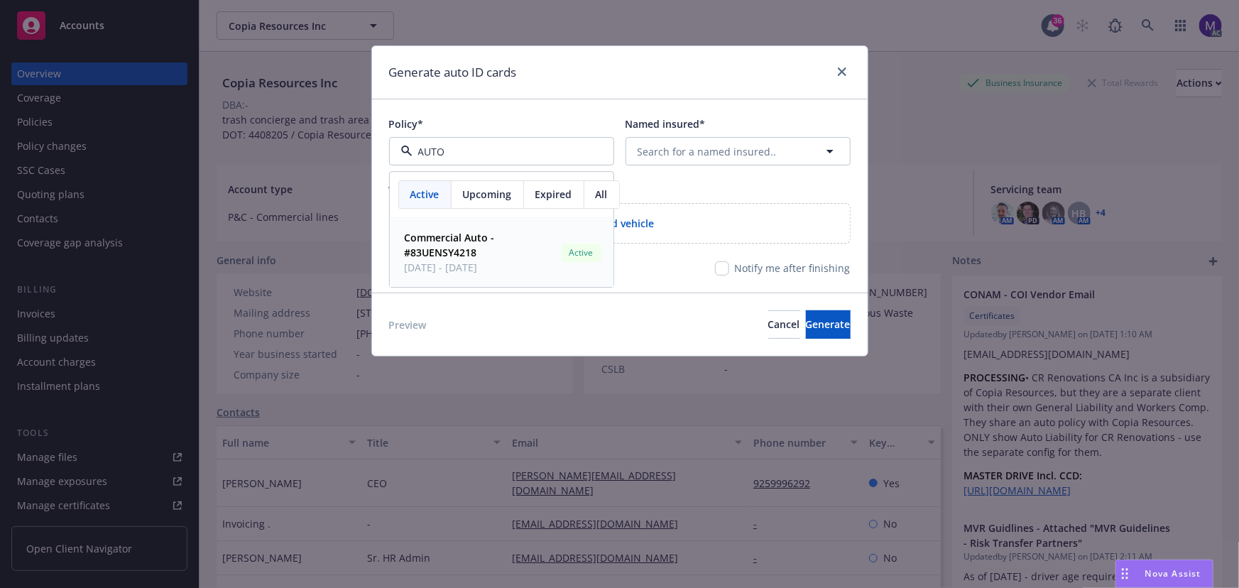
click at [511, 248] on span "Commercial Auto - #83UENSY4218" at bounding box center [480, 246] width 151 height 30
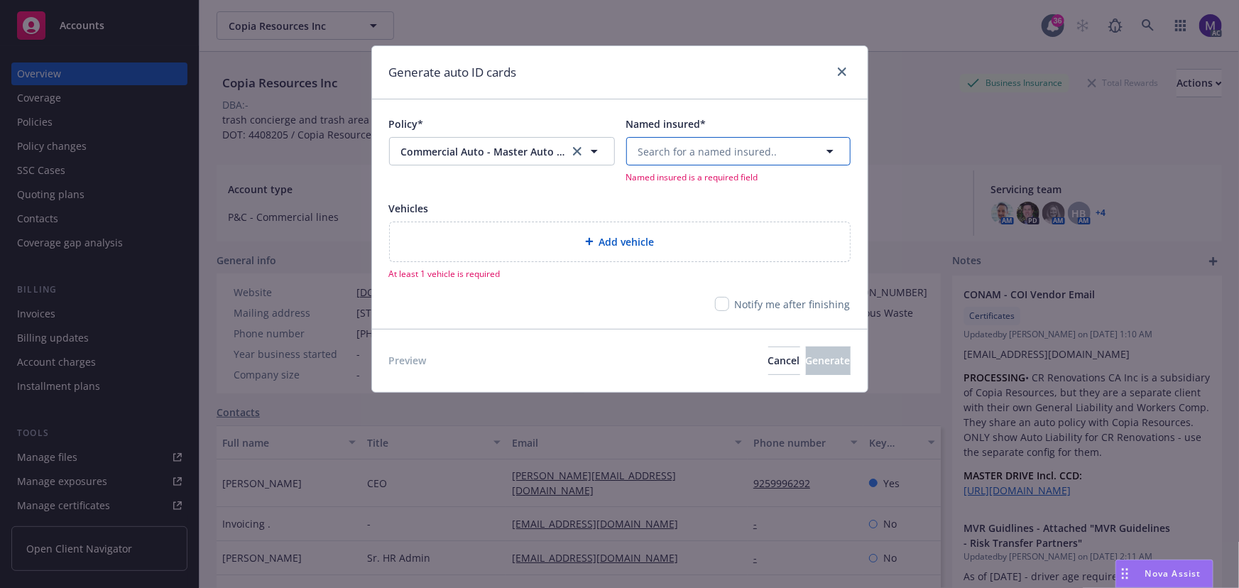
click at [711, 152] on span "Search for a named insured.." at bounding box center [707, 151] width 139 height 15
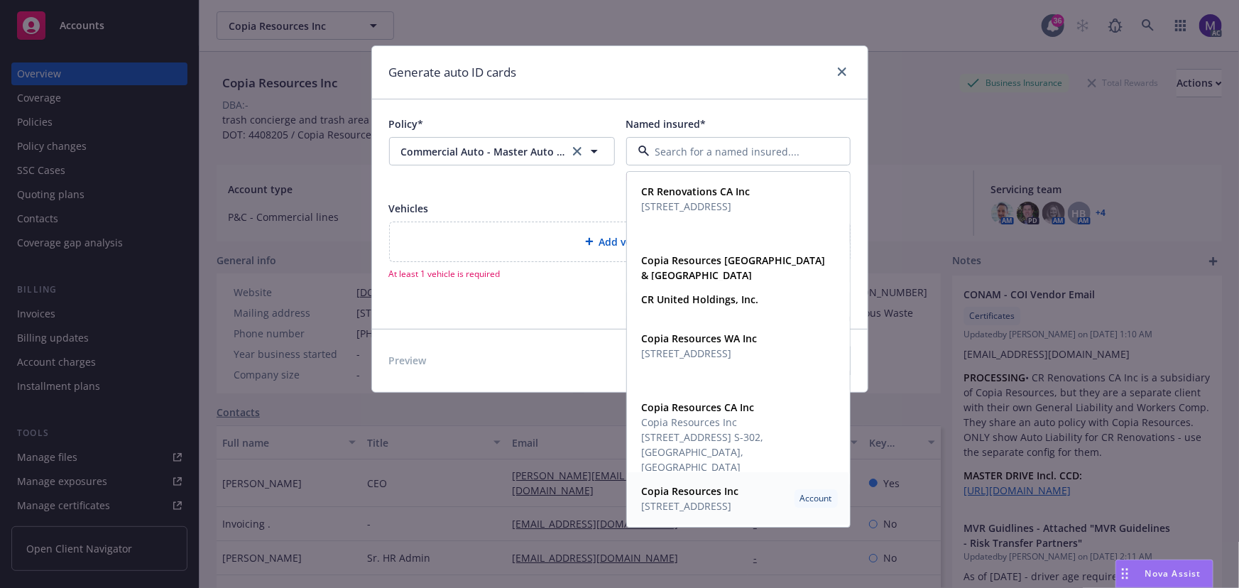
scroll to position [13, 0]
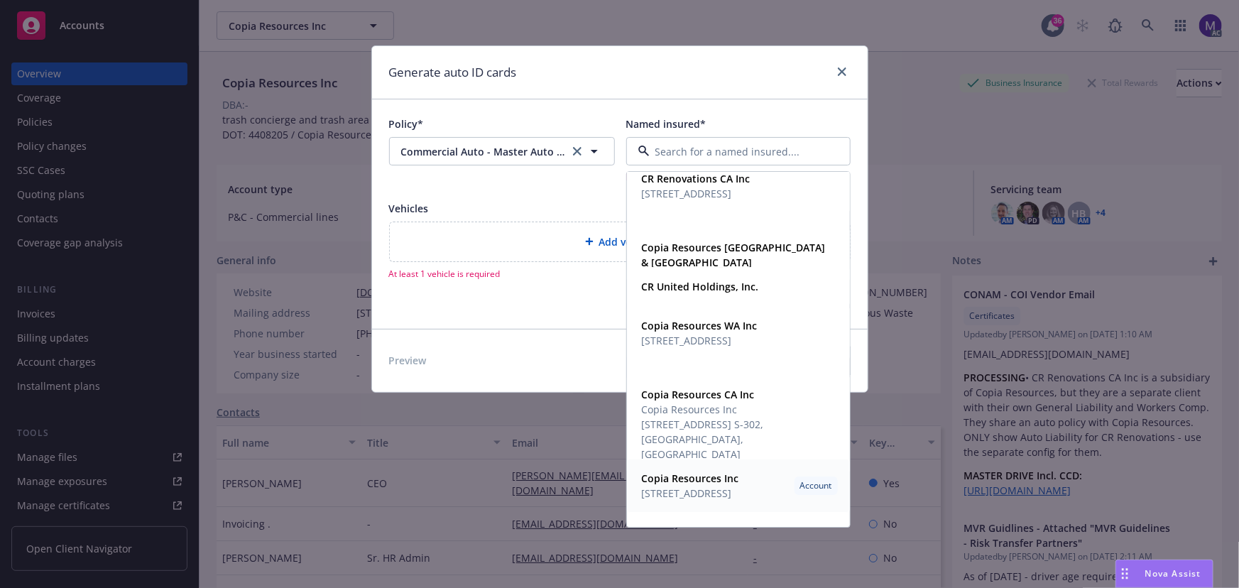
click at [709, 495] on span "[STREET_ADDRESS]" at bounding box center [690, 493] width 97 height 15
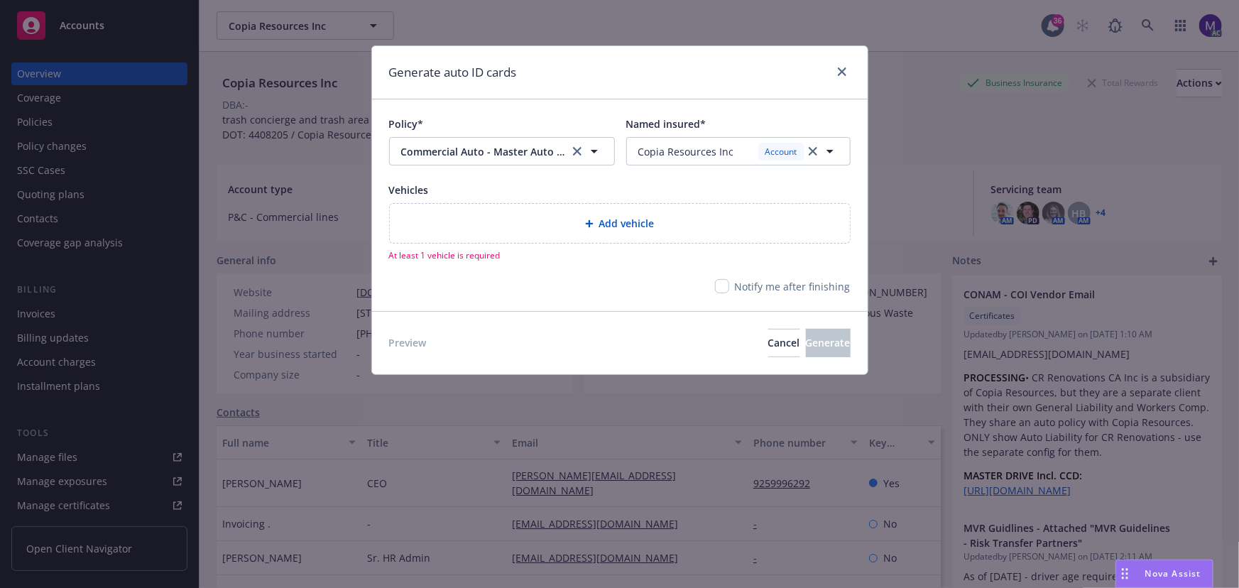
click at [588, 233] on div "Add vehicle" at bounding box center [620, 223] width 460 height 39
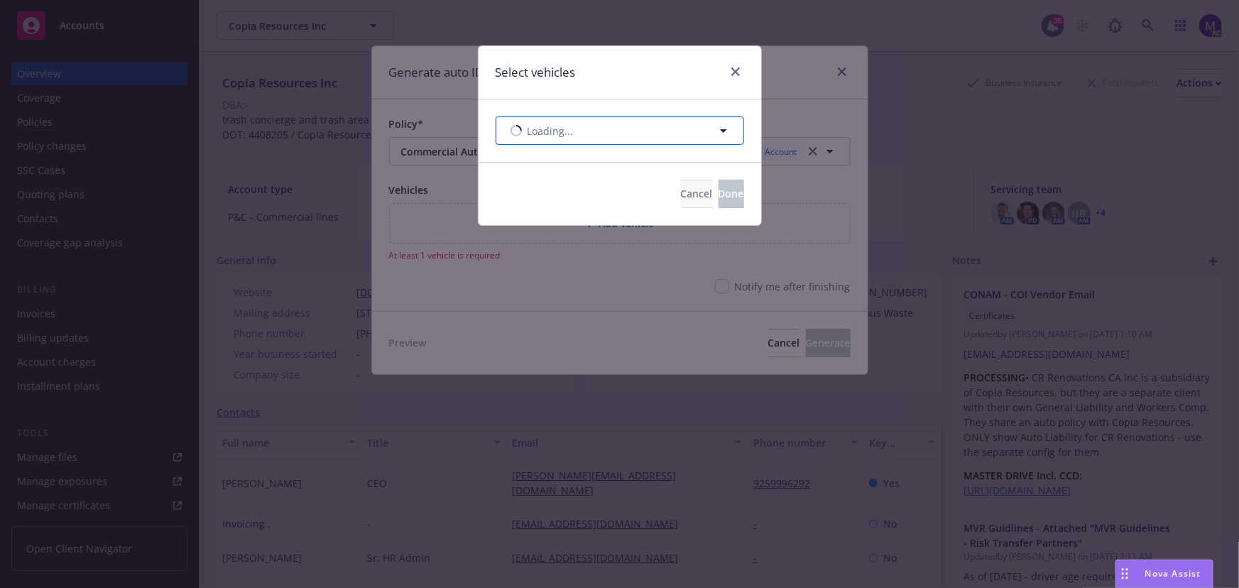
click at [624, 140] on button "Loading..." at bounding box center [620, 130] width 248 height 28
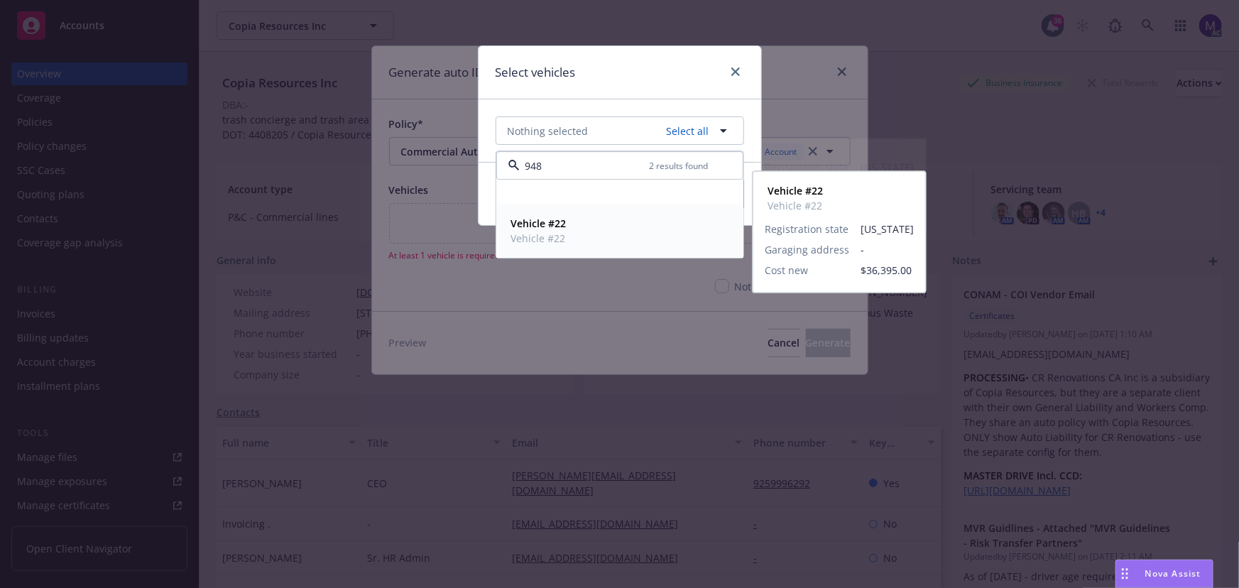
click at [586, 229] on div "Vehicle #22 Vehicle #22" at bounding box center [620, 231] width 229 height 35
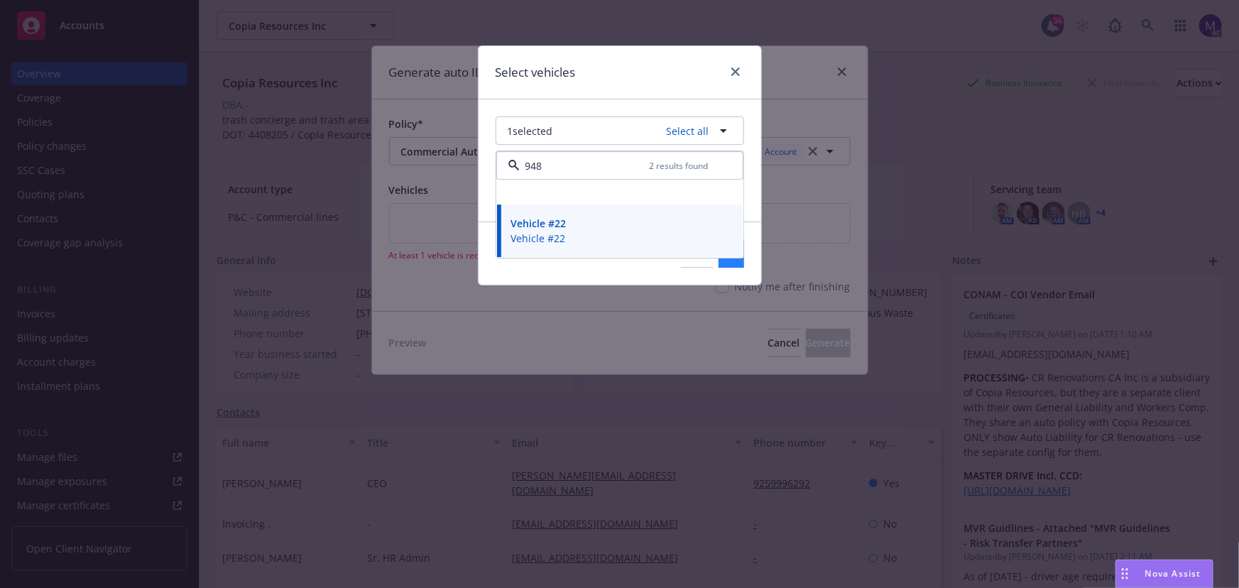
type input "948"
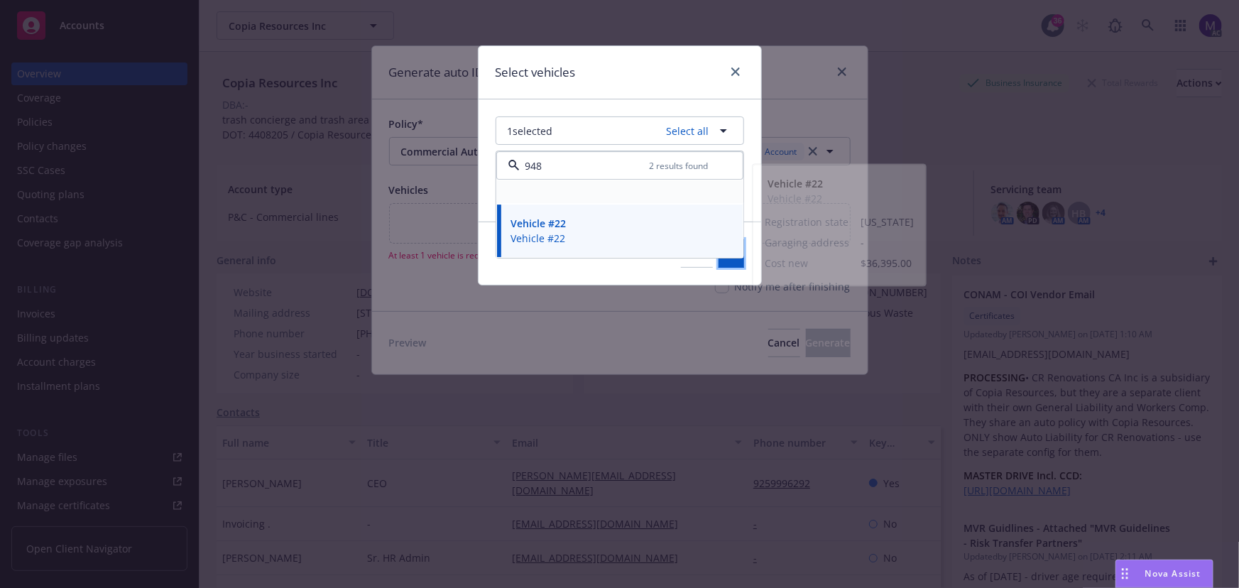
drag, startPoint x: 715, startPoint y: 263, endPoint x: 594, endPoint y: 188, distance: 141.9
click at [594, 188] on div "Select vehicles 1 selected Select all 948 2 results found Registration state [U…" at bounding box center [620, 165] width 284 height 240
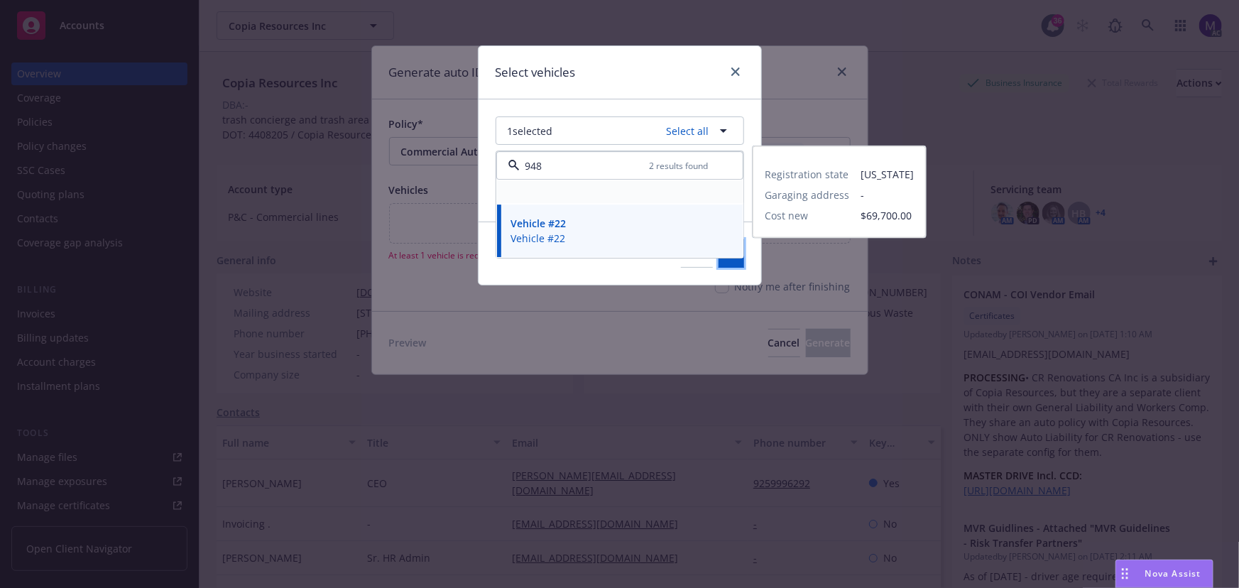
click at [592, 190] on div at bounding box center [620, 193] width 229 height 6
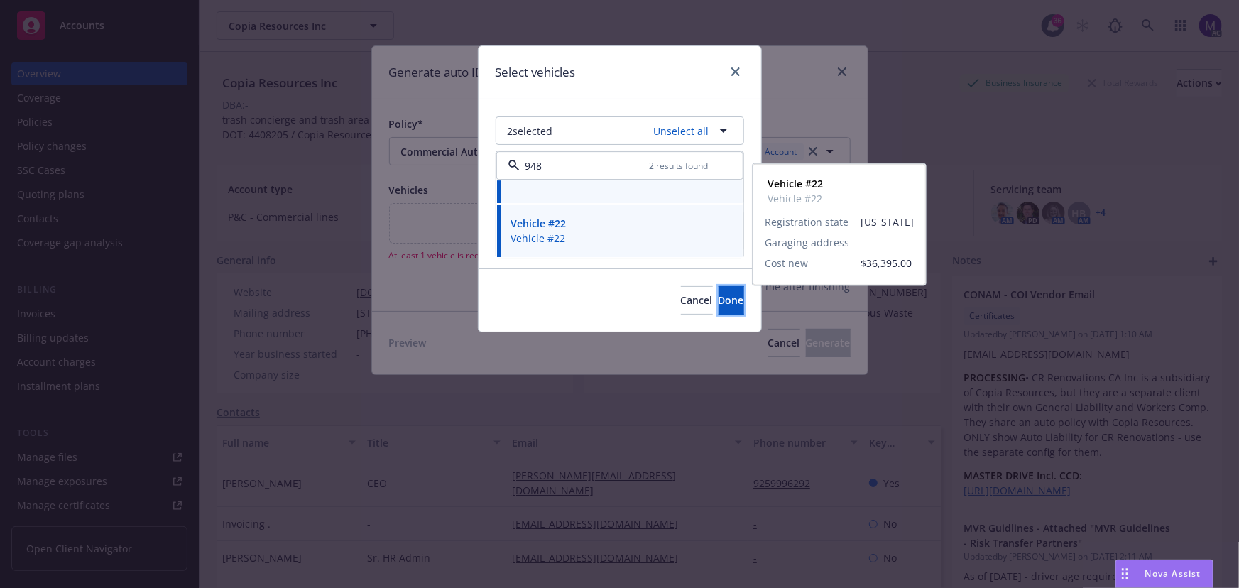
click at [564, 227] on strong "Vehicle #22" at bounding box center [538, 223] width 55 height 13
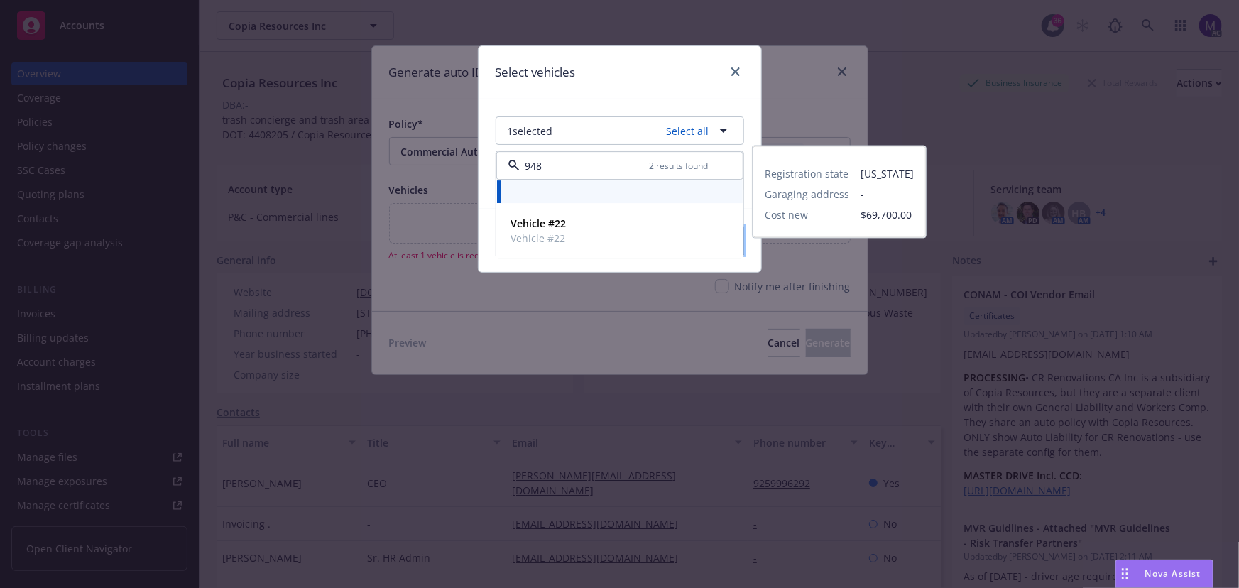
click at [569, 190] on div at bounding box center [620, 193] width 229 height 6
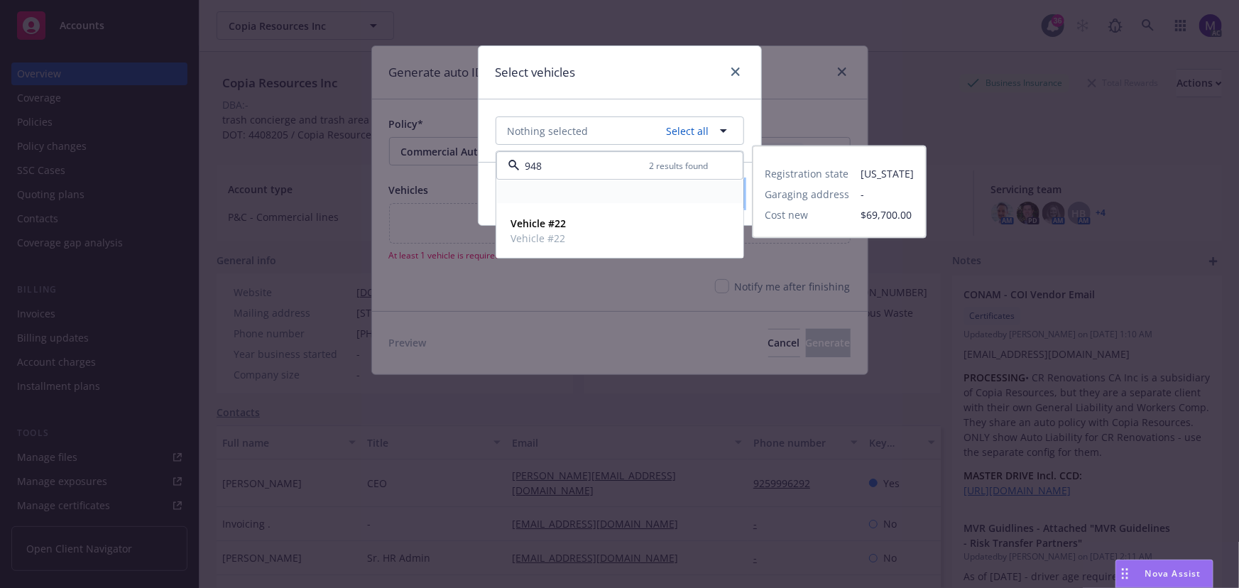
click at [563, 199] on div "Registration state [US_STATE] Garaging address - Cost new $69,700.00" at bounding box center [620, 192] width 246 height 23
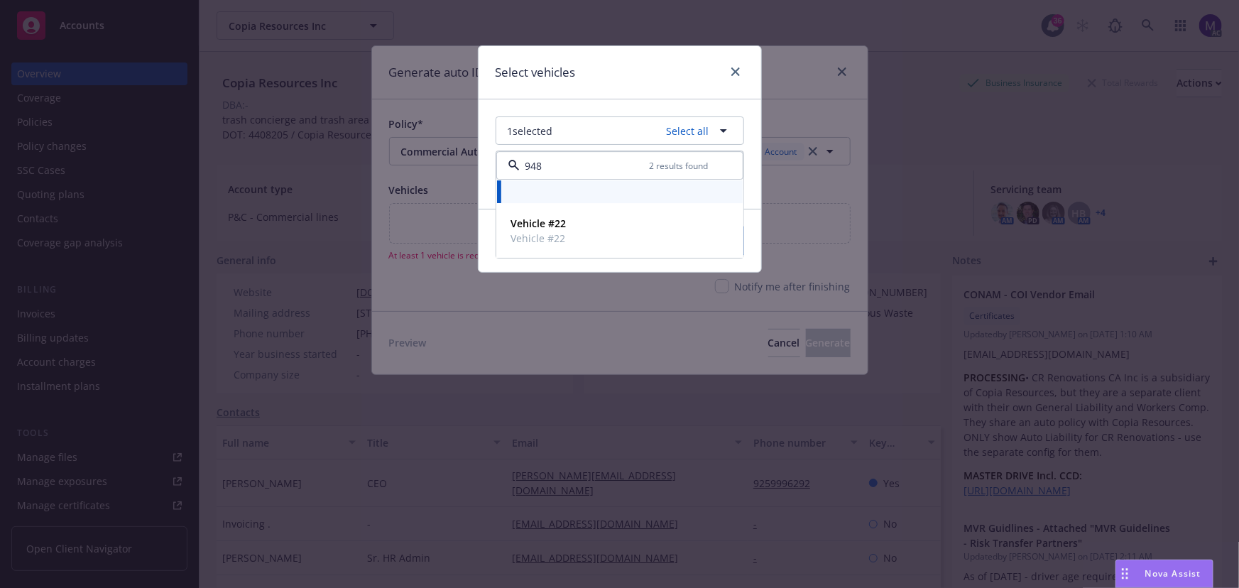
click at [642, 89] on div "Select vehicles" at bounding box center [620, 72] width 283 height 53
click at [719, 244] on span "Done" at bounding box center [732, 240] width 26 height 13
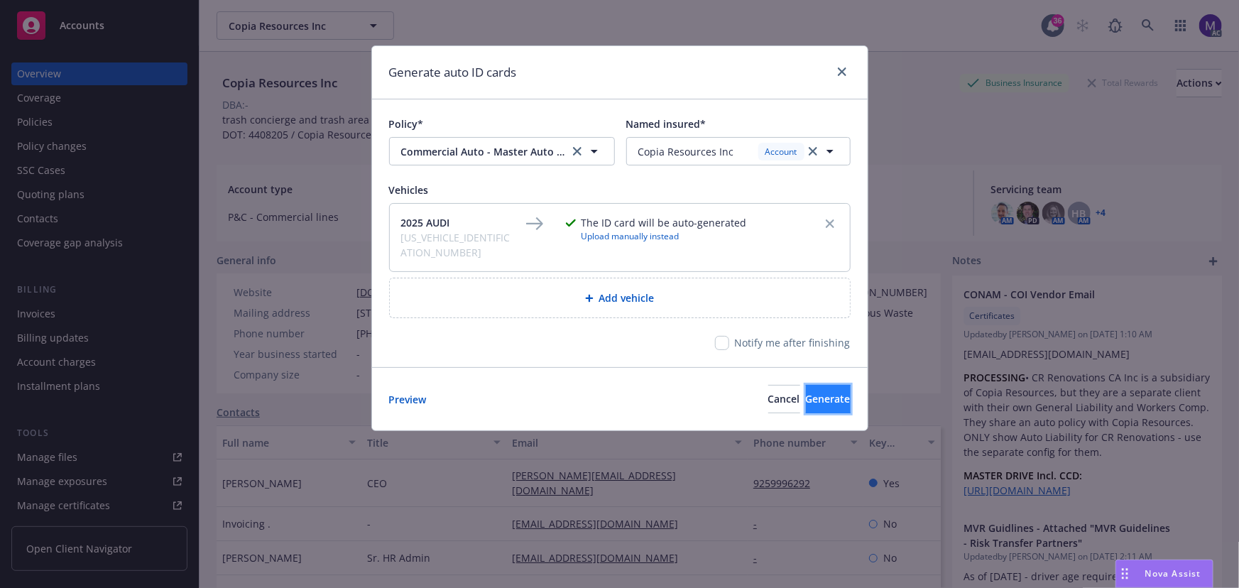
click at [806, 392] on span "Generate" at bounding box center [828, 398] width 45 height 13
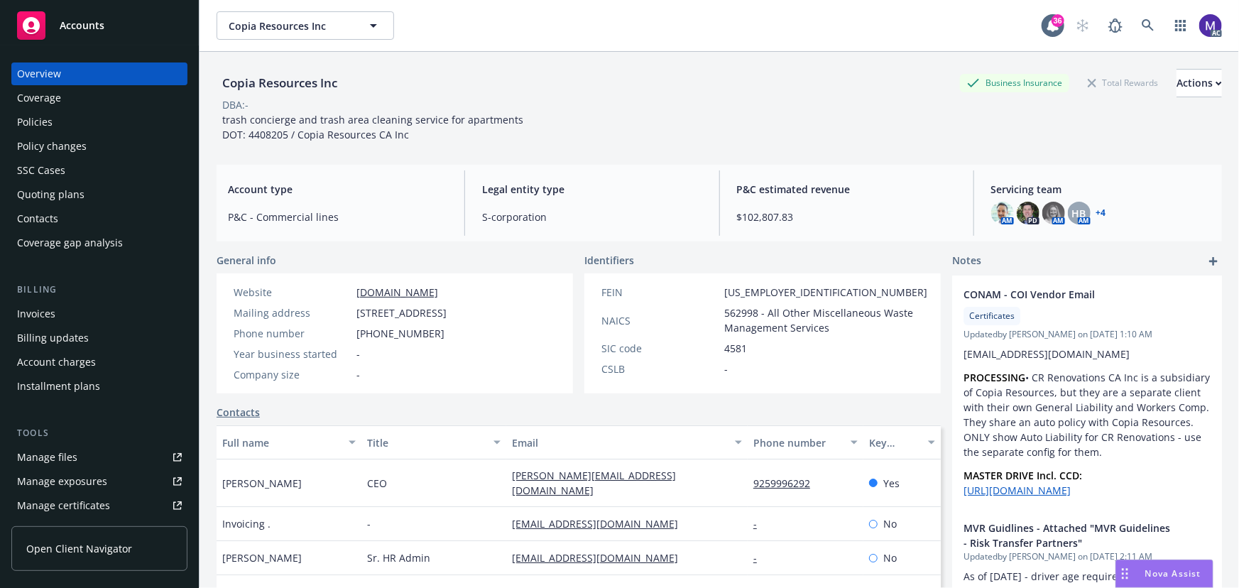
drag, startPoint x: 62, startPoint y: 148, endPoint x: 168, endPoint y: 80, distance: 126.2
click at [62, 148] on div "Policy changes" at bounding box center [52, 146] width 70 height 23
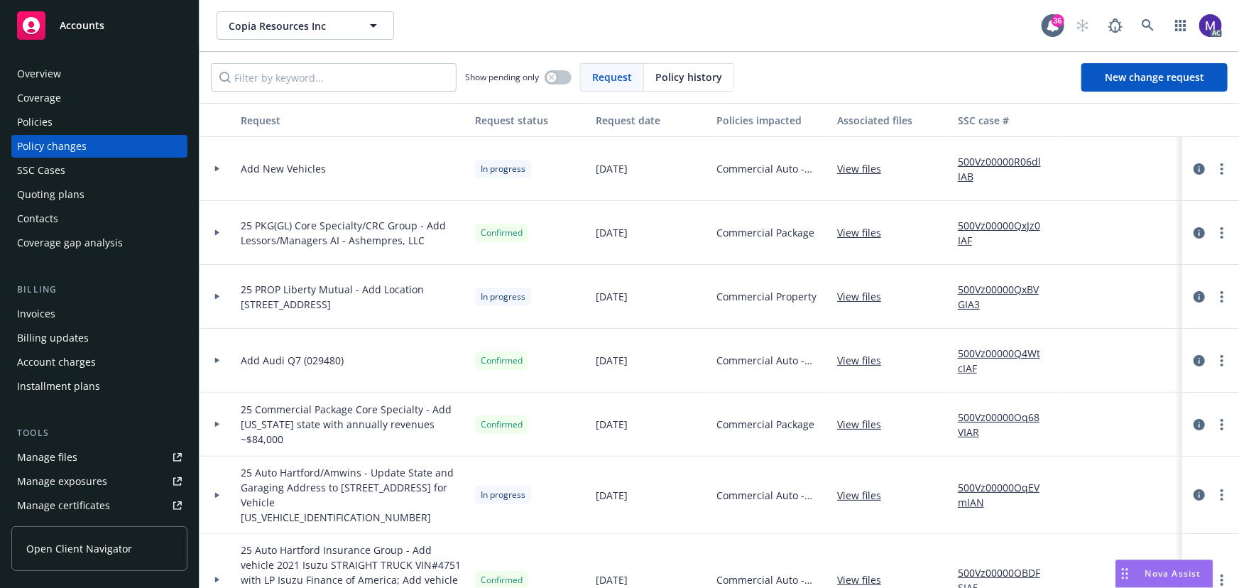
drag, startPoint x: 219, startPoint y: 351, endPoint x: 250, endPoint y: 364, distance: 33.5
click at [219, 351] on div at bounding box center [217, 361] width 35 height 64
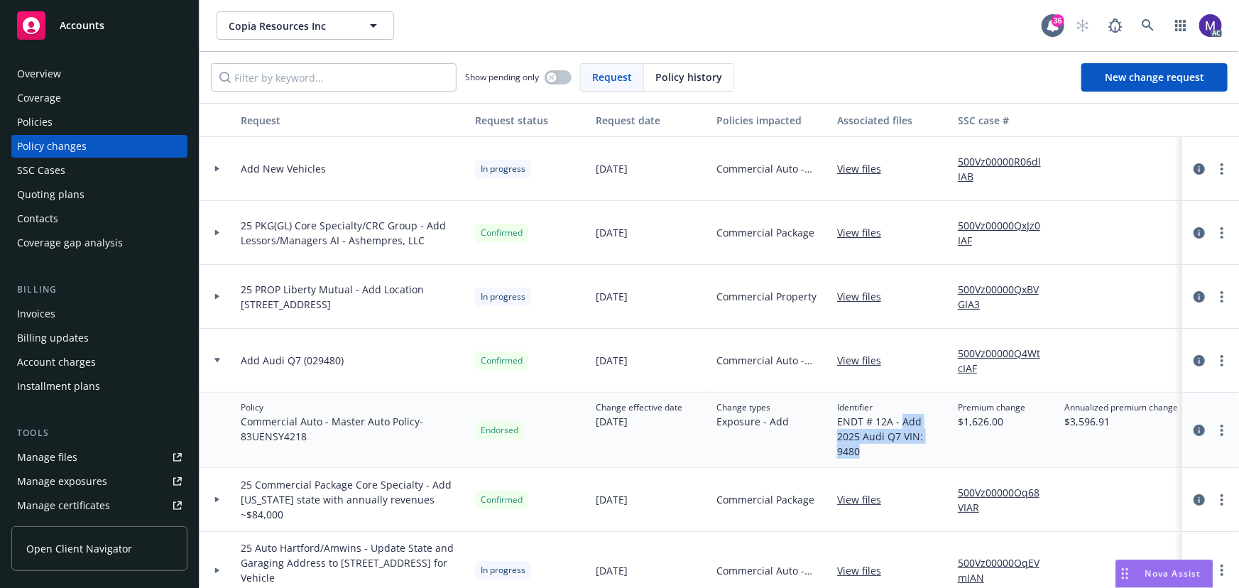
drag, startPoint x: 900, startPoint y: 419, endPoint x: 919, endPoint y: 434, distance: 23.7
click at [919, 434] on span "ENDT # 12A - Add 2025 Audi Q7 VIN: 9480" at bounding box center [891, 436] width 109 height 45
copy span "Add 2025 Audi Q7 VIN: 9480"
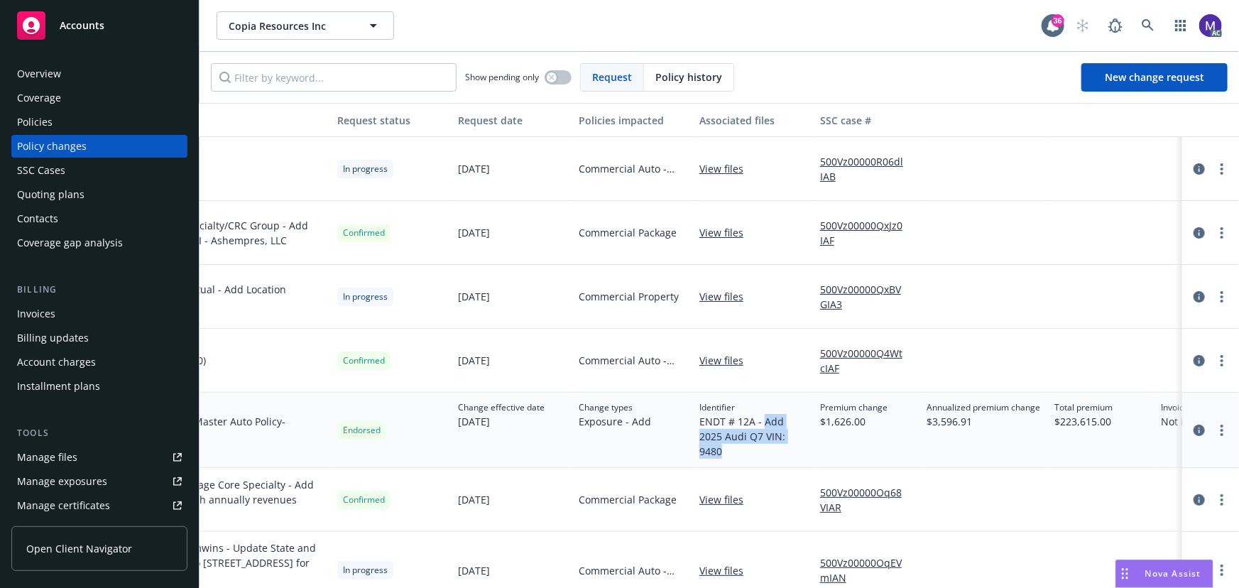
scroll to position [0, 439]
